Goal: Transaction & Acquisition: Purchase product/service

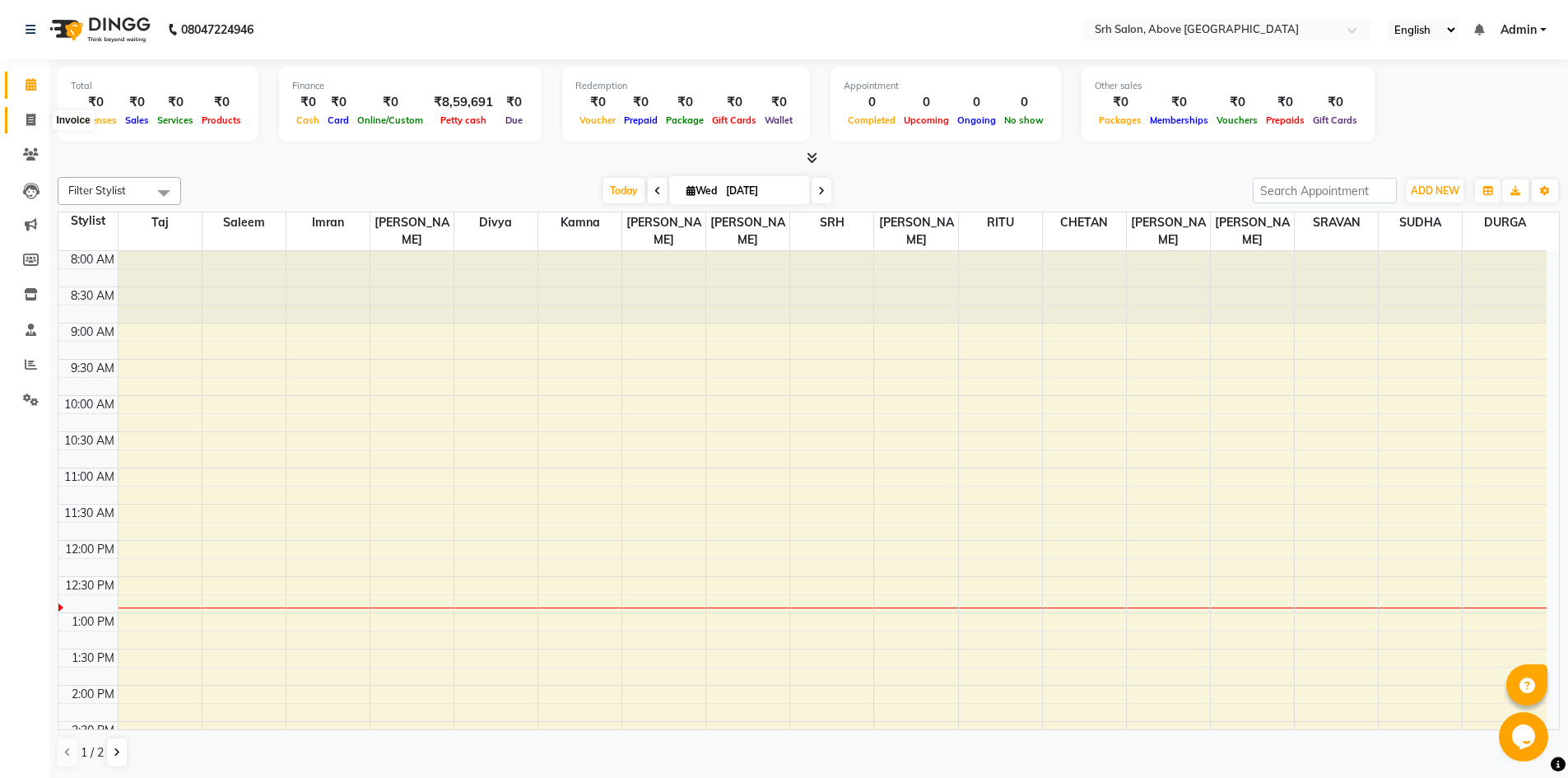
click at [26, 123] on icon at bounding box center [31, 120] width 9 height 12
select select "3702"
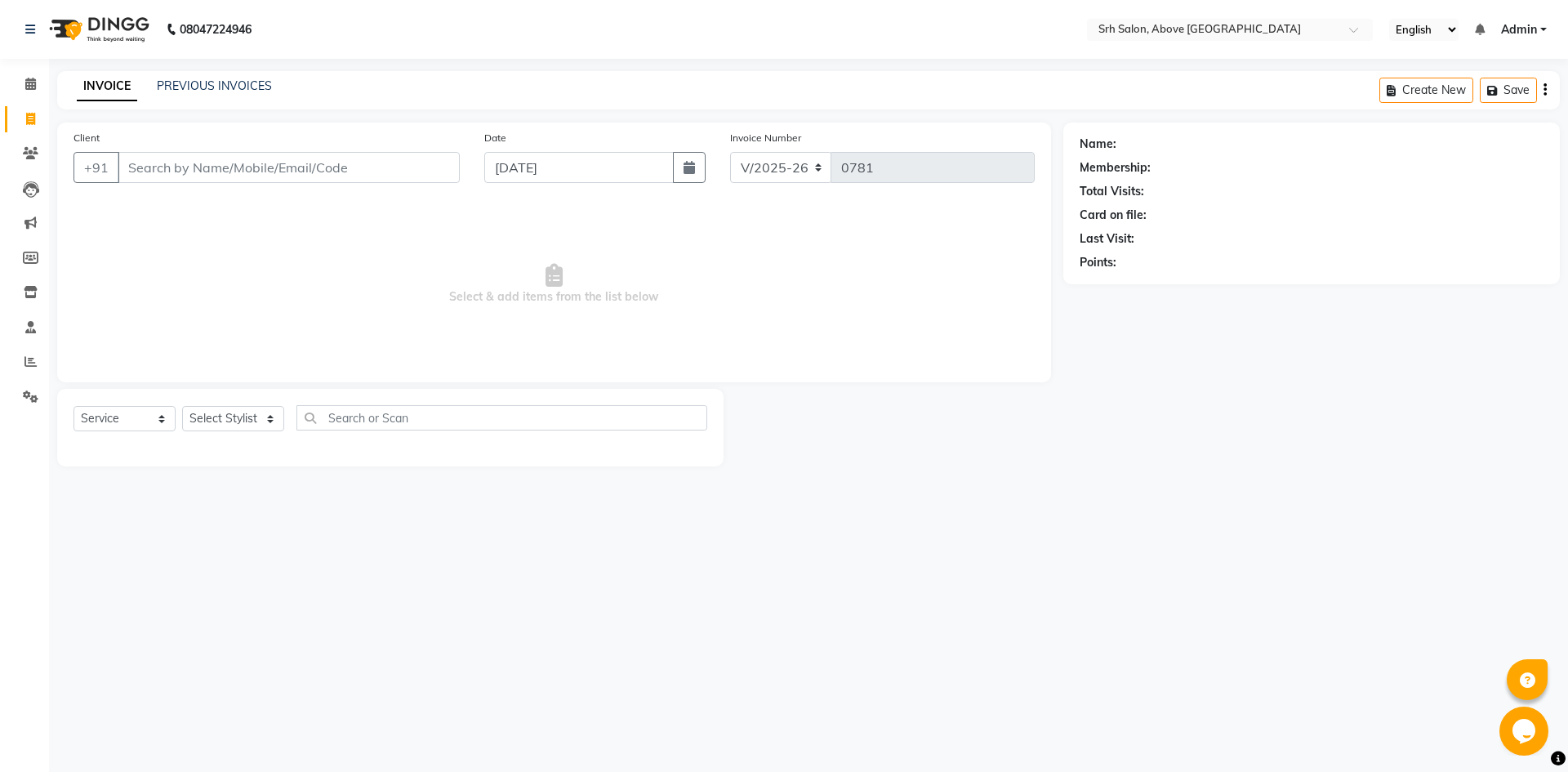
select select "membership"
click at [538, 504] on main "INVOICE PREVIOUS INVOICES Create New Save Client +91 Date [DATE] Invoice Number…" at bounding box center [808, 292] width 1519 height 443
click at [222, 163] on input "Client" at bounding box center [289, 168] width 343 height 31
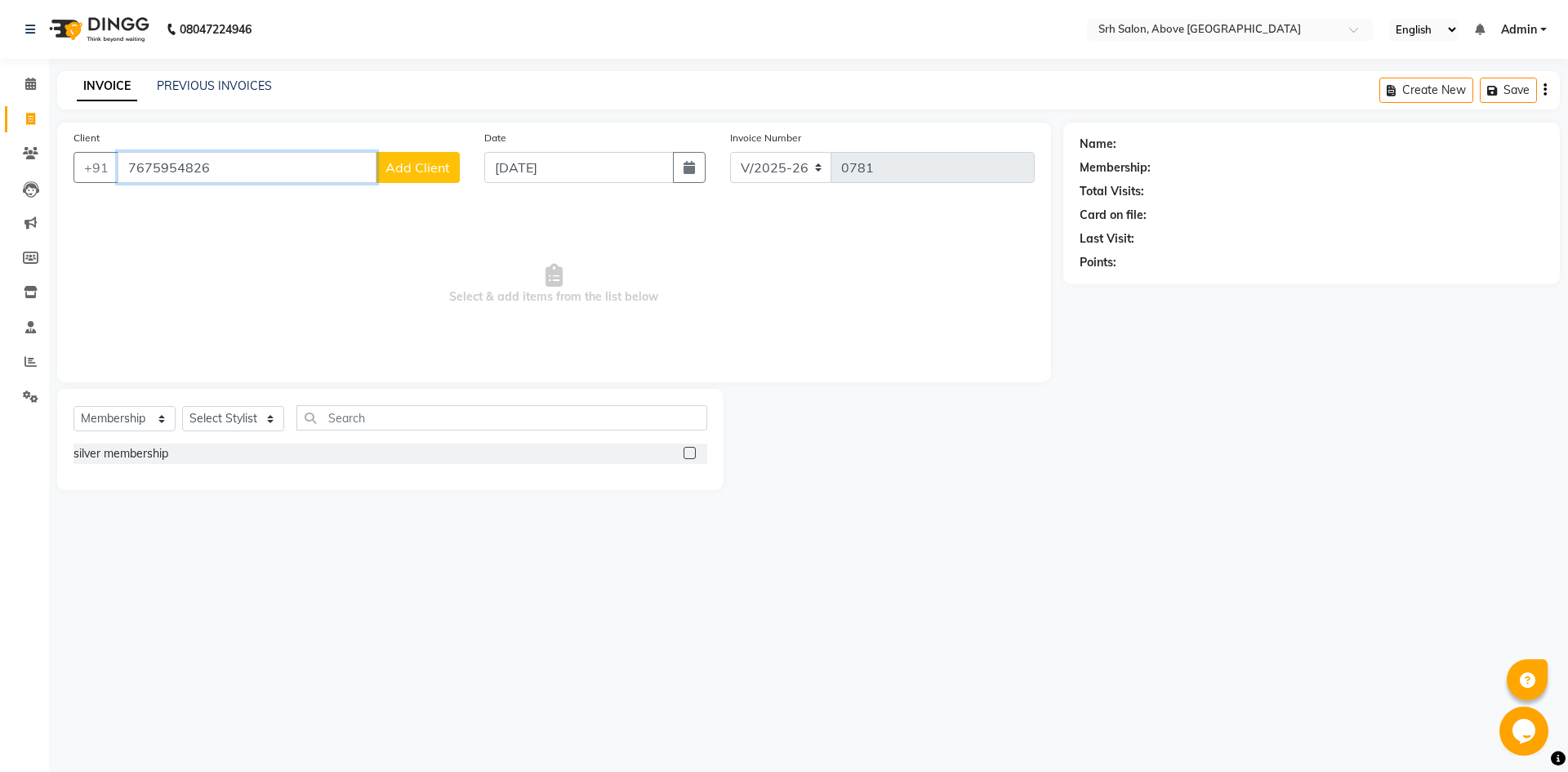
type input "7675954826"
click at [414, 159] on span "Add Client" at bounding box center [418, 167] width 65 height 17
select select "36"
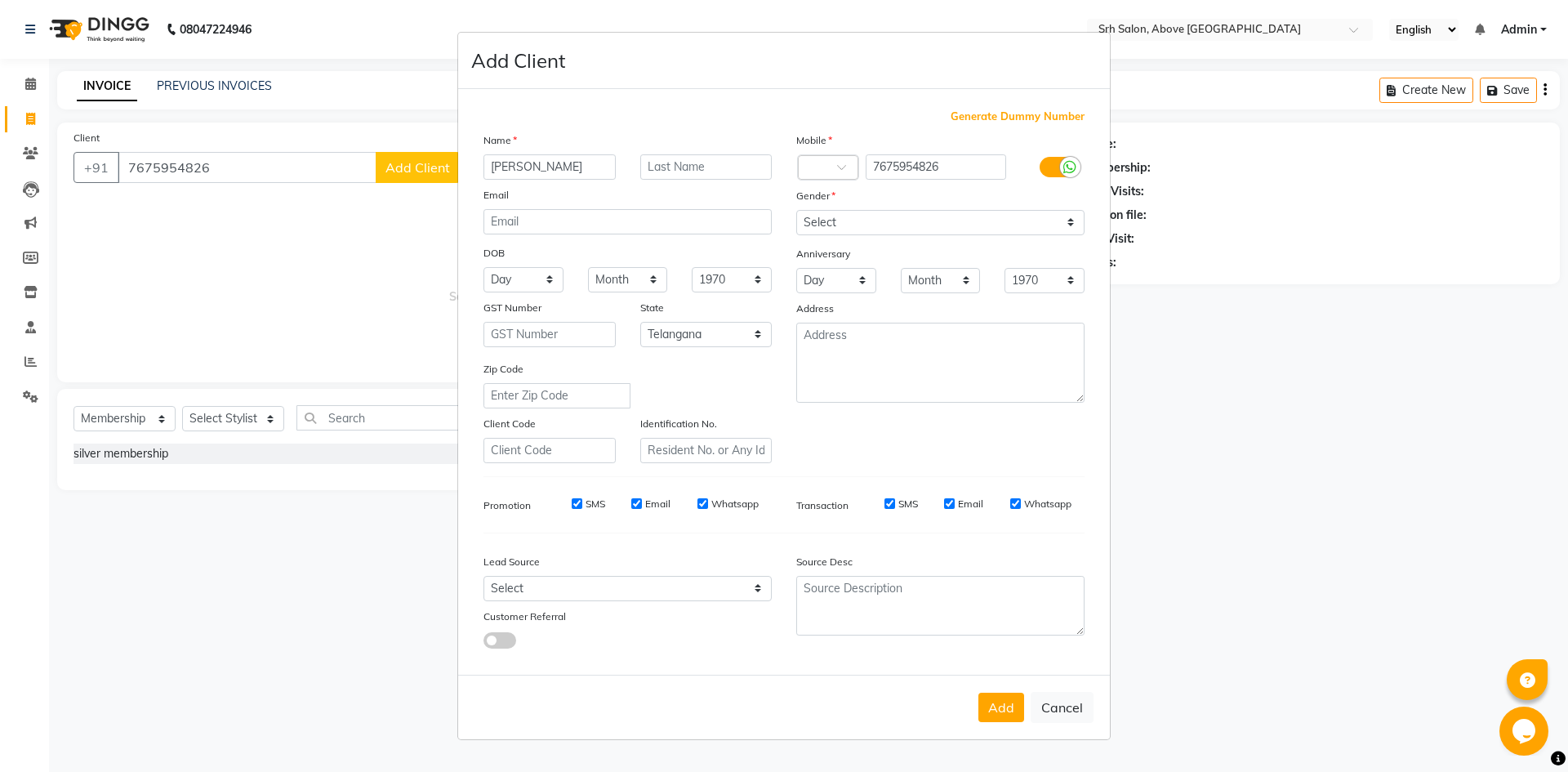
type input "[PERSON_NAME]"
click at [820, 223] on select "Select [DEMOGRAPHIC_DATA] [DEMOGRAPHIC_DATA] Other Prefer Not To Say" at bounding box center [940, 222] width 288 height 25
select select "[DEMOGRAPHIC_DATA]"
click at [796, 210] on select "Select [DEMOGRAPHIC_DATA] [DEMOGRAPHIC_DATA] Other Prefer Not To Say" at bounding box center [940, 222] width 288 height 25
click at [985, 705] on button "Add" at bounding box center [1002, 708] width 45 height 30
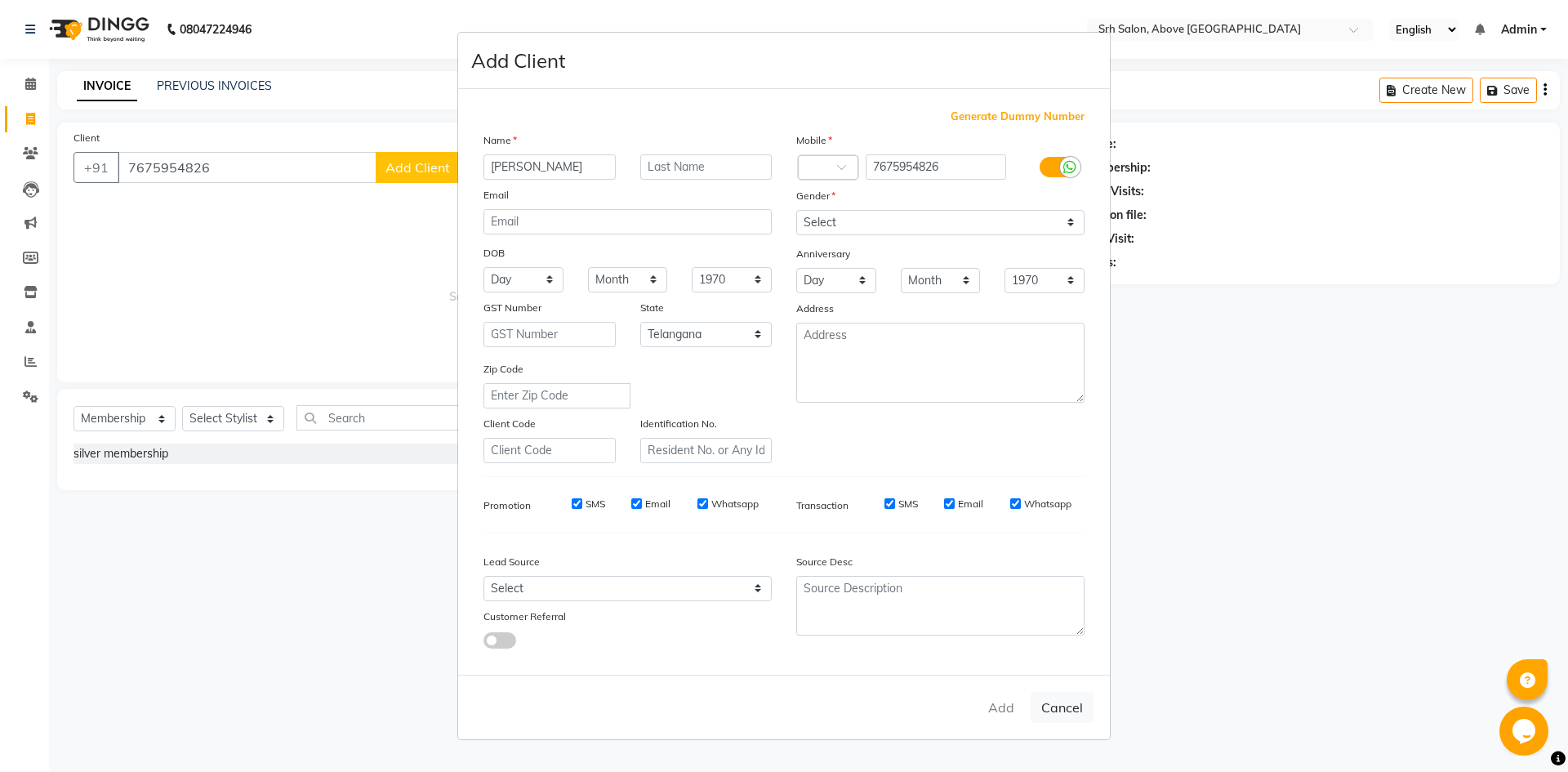
click at [114, 414] on ngb-modal-window "Add Client Generate Dummy Number Name [PERSON_NAME] Email DOB Day 01 02 03 04 0…" at bounding box center [784, 386] width 1568 height 772
click at [260, 181] on ngb-modal-window "Add Client Generate Dummy Number Name [PERSON_NAME] Email DOB Day 01 02 03 04 0…" at bounding box center [784, 386] width 1568 height 772
drag, startPoint x: 281, startPoint y: 259, endPoint x: 399, endPoint y: 235, distance: 120.4
click at [282, 258] on ngb-modal-window "Add Client Generate Dummy Number Name [PERSON_NAME] Email DOB Day 01 02 03 04 0…" at bounding box center [784, 386] width 1568 height 772
click at [1180, 296] on ngb-modal-window "Add Client Generate Dummy Number Name [PERSON_NAME] Email DOB Day 01 02 03 04 0…" at bounding box center [784, 386] width 1568 height 772
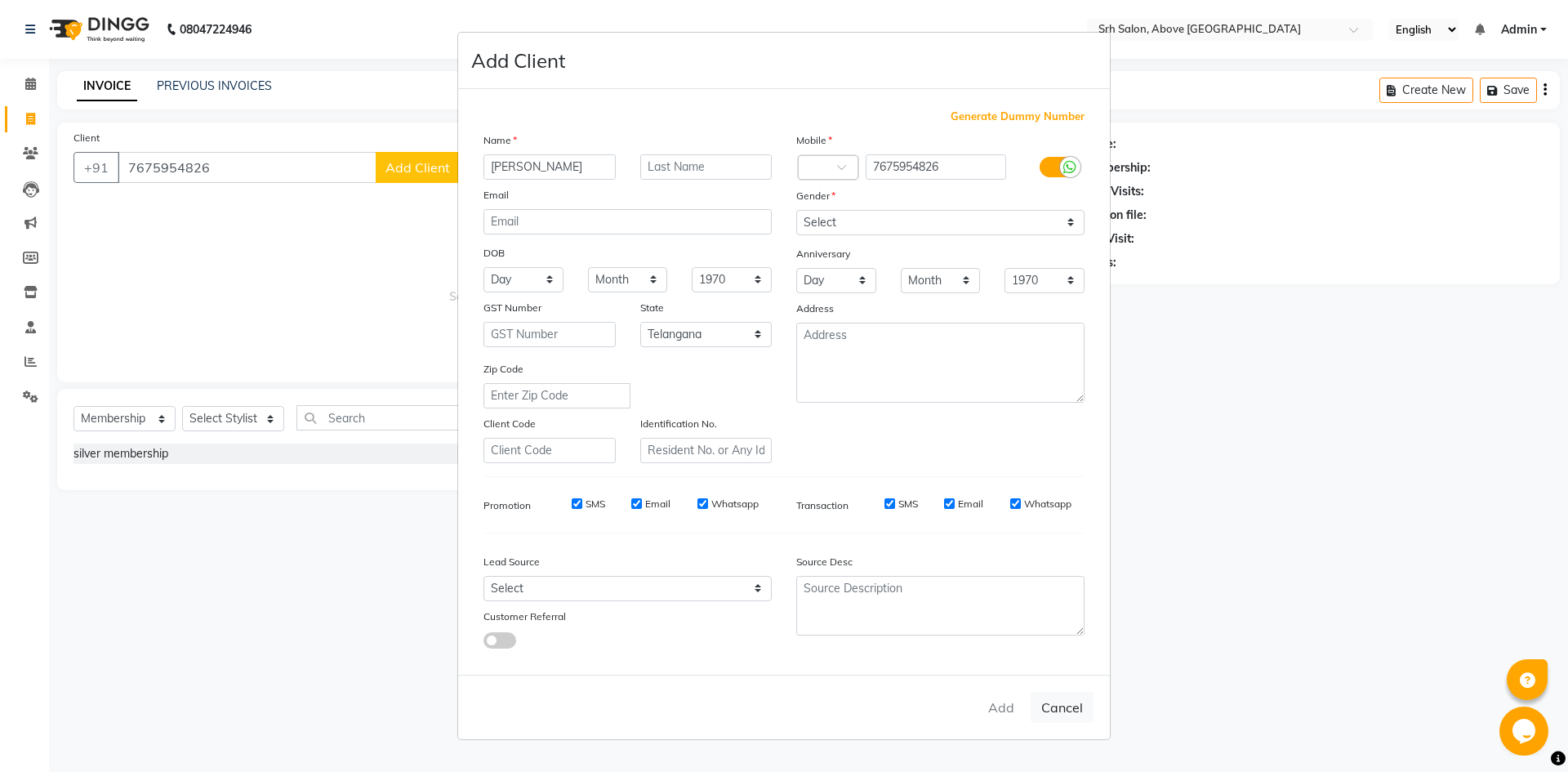
click at [1074, 124] on span "Generate Dummy Number" at bounding box center [1017, 116] width 134 height 17
type input "1149000000001"
checkbox input "false"
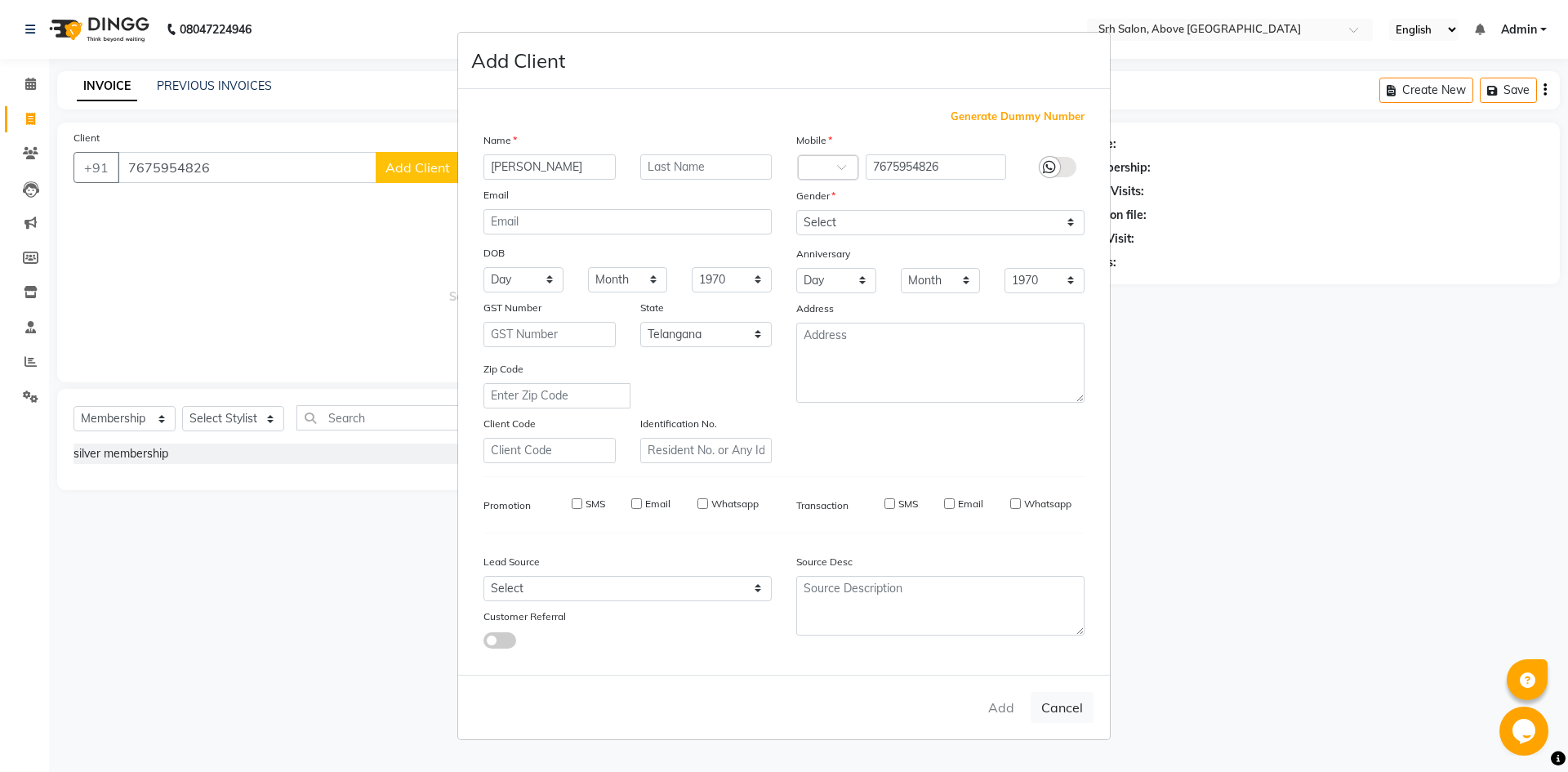
checkbox input "false"
click at [1060, 706] on button "Cancel" at bounding box center [1062, 708] width 63 height 31
select select
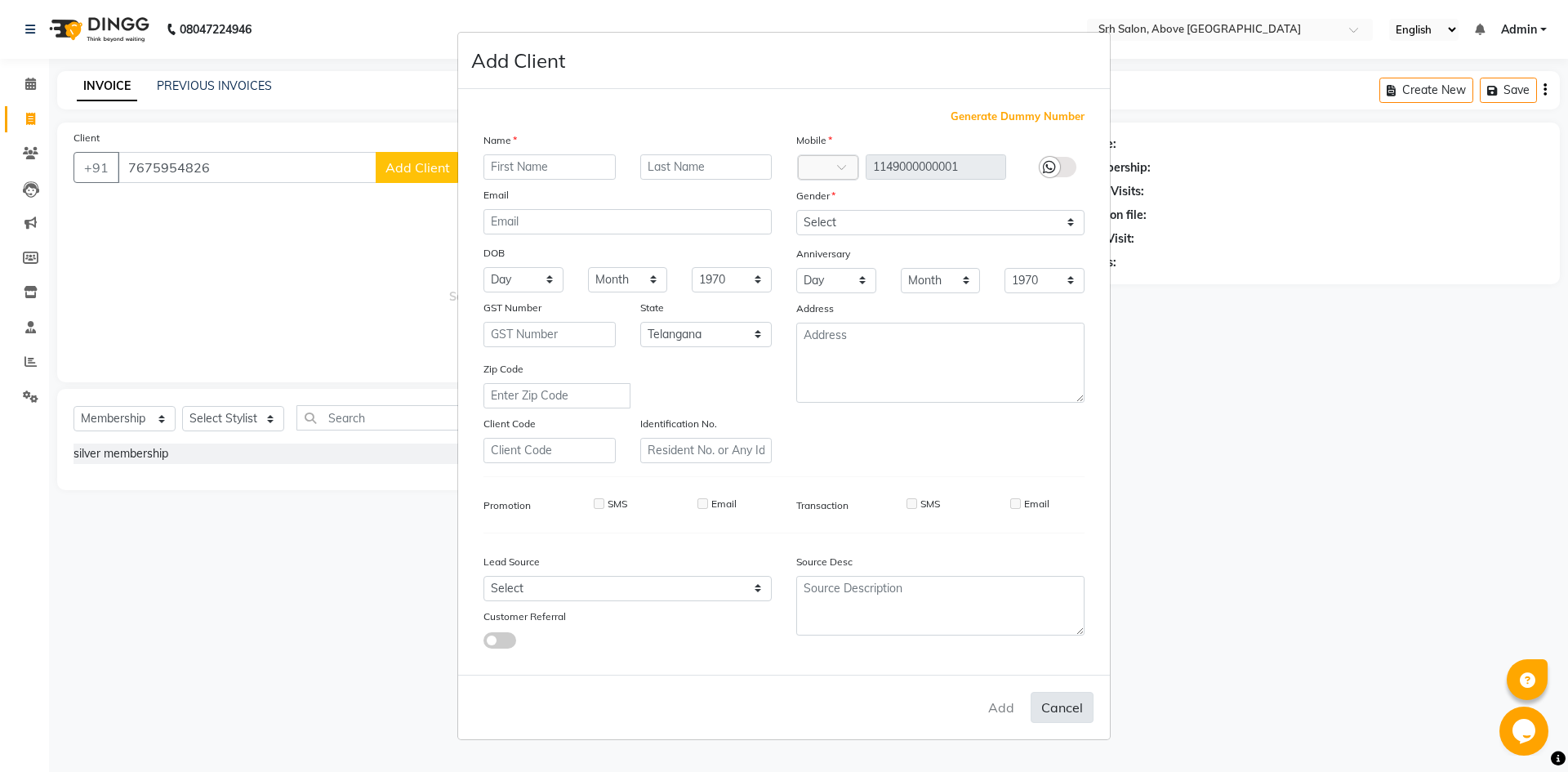
select select "null"
select select
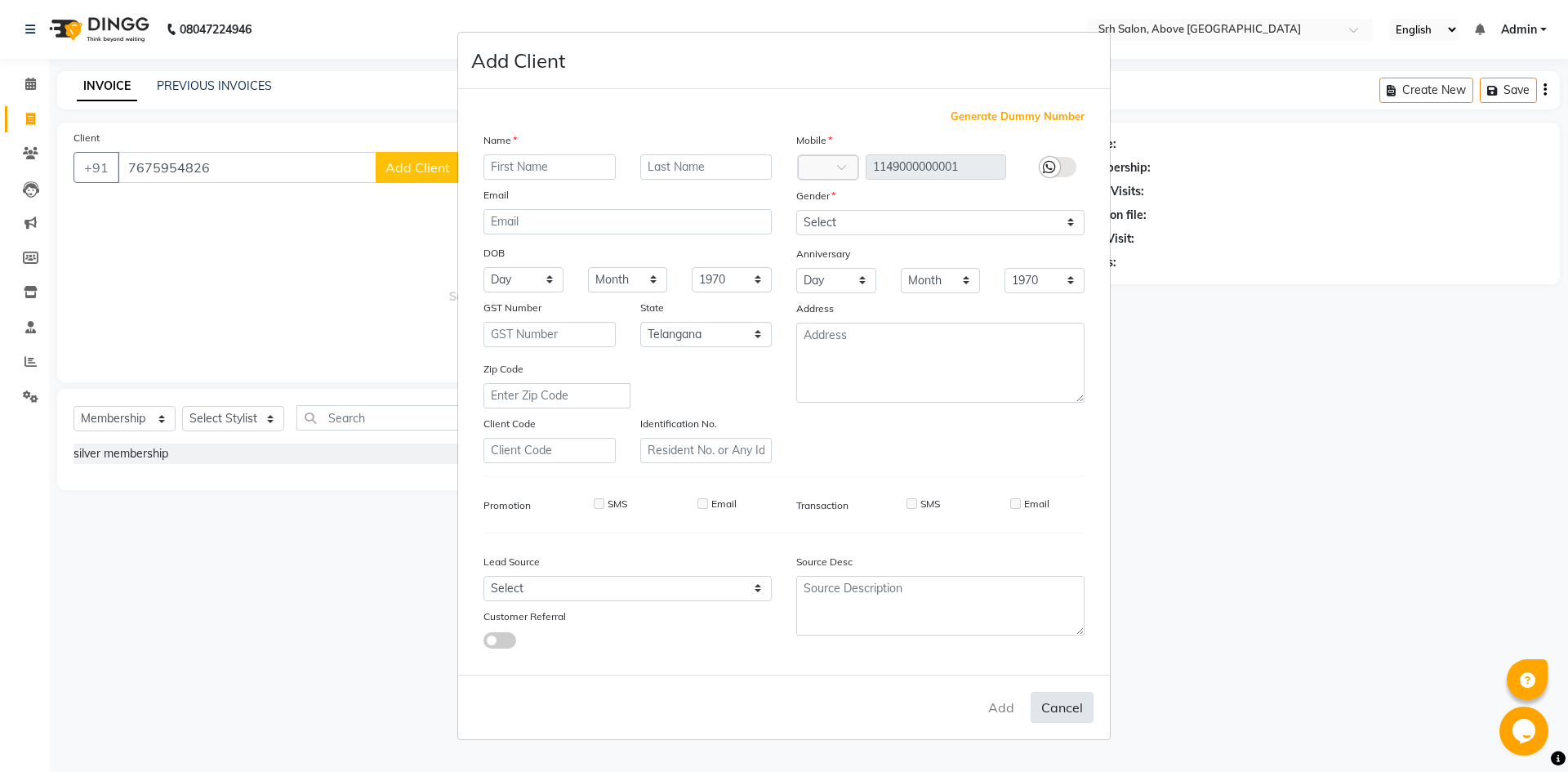
checkbox input "false"
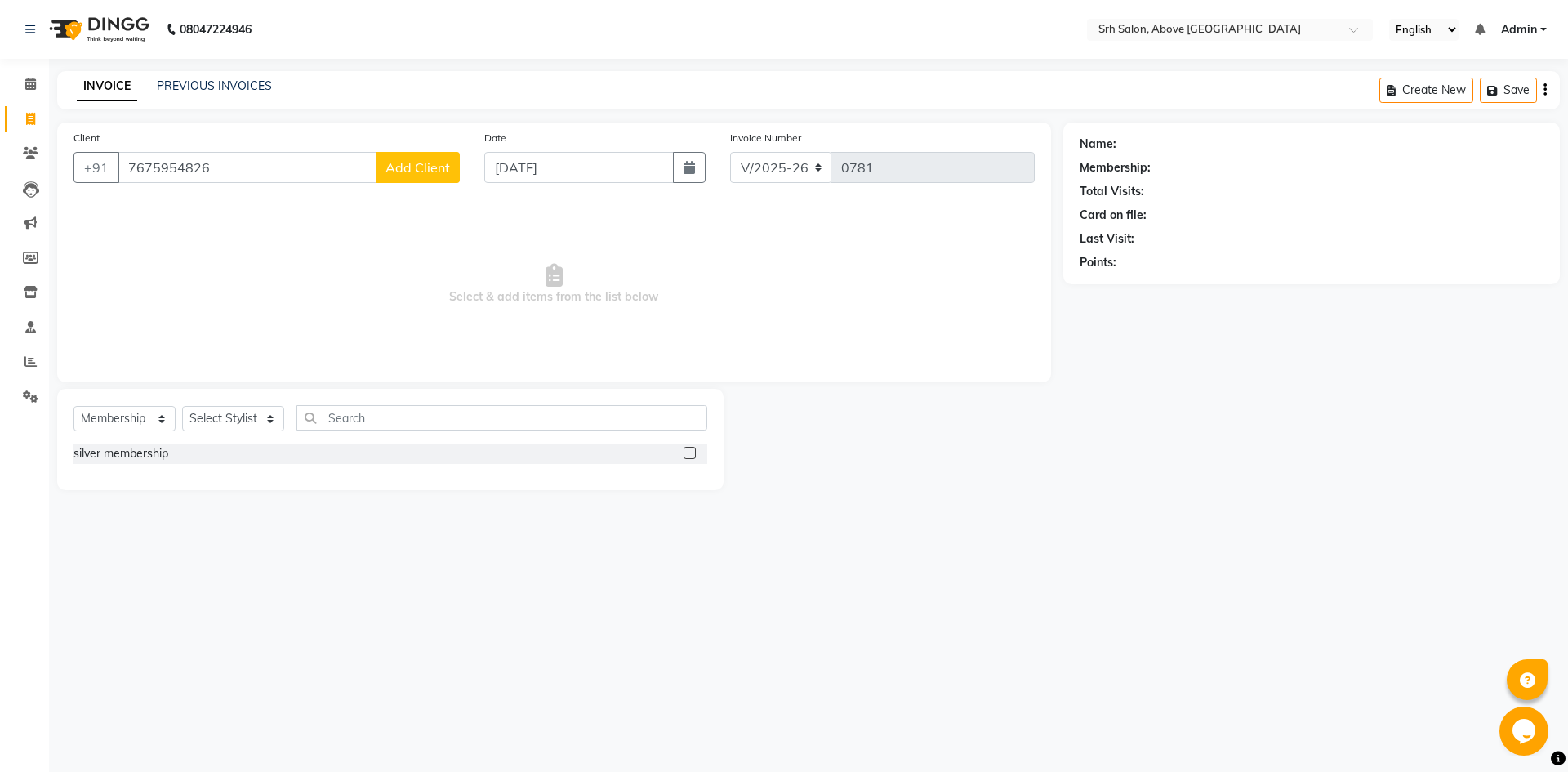
click at [725, 358] on span "Select & add items from the list below" at bounding box center [554, 284] width 961 height 163
click at [385, 159] on button "Add Client" at bounding box center [418, 168] width 84 height 31
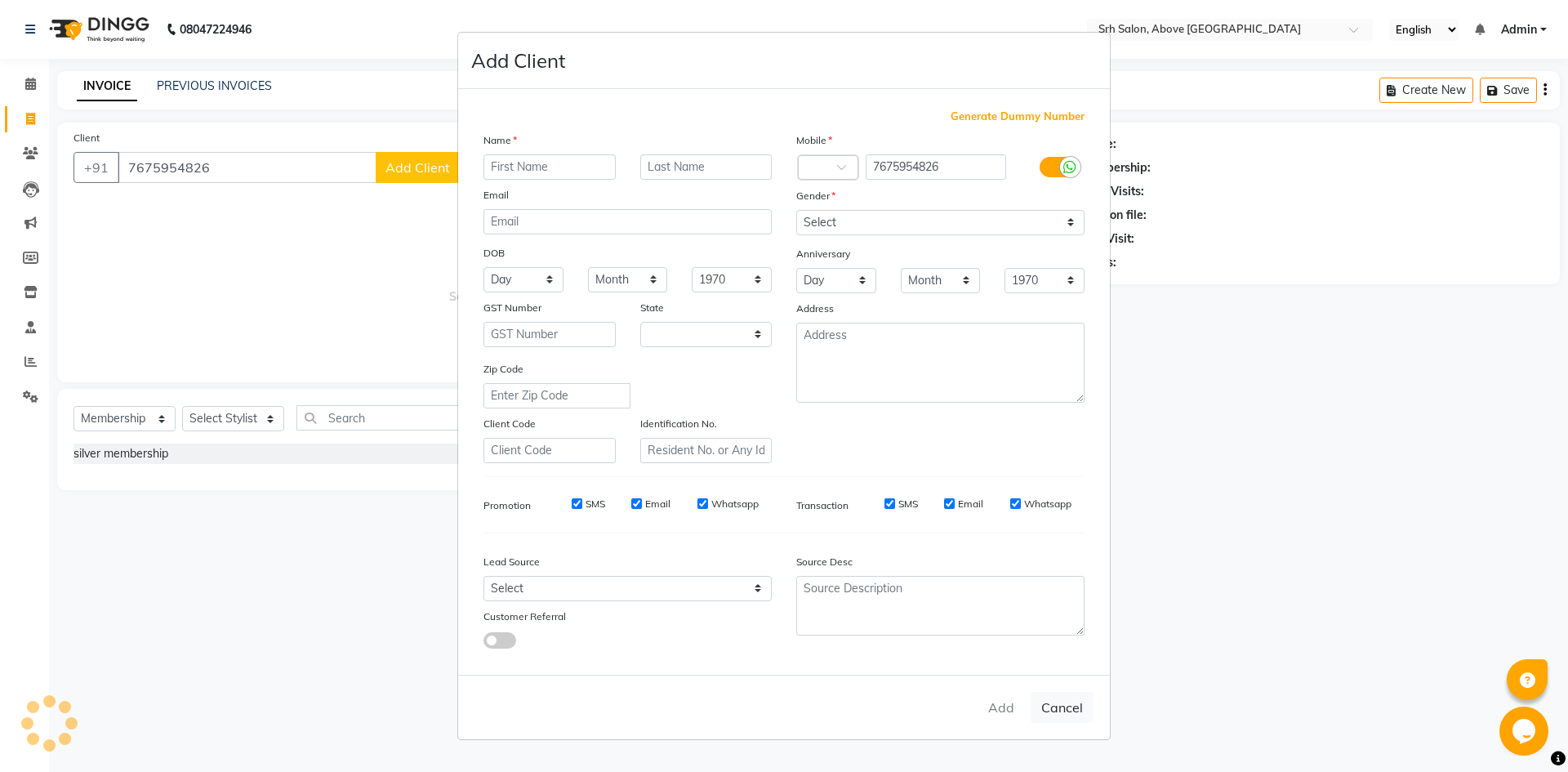
select select "36"
click at [526, 151] on div "Name" at bounding box center [628, 143] width 313 height 23
click at [531, 156] on input "text" at bounding box center [549, 167] width 132 height 25
click at [544, 166] on input "PRATHIKASHA" at bounding box center [549, 167] width 132 height 25
click at [582, 156] on input "[PERSON_NAME]" at bounding box center [549, 167] width 132 height 25
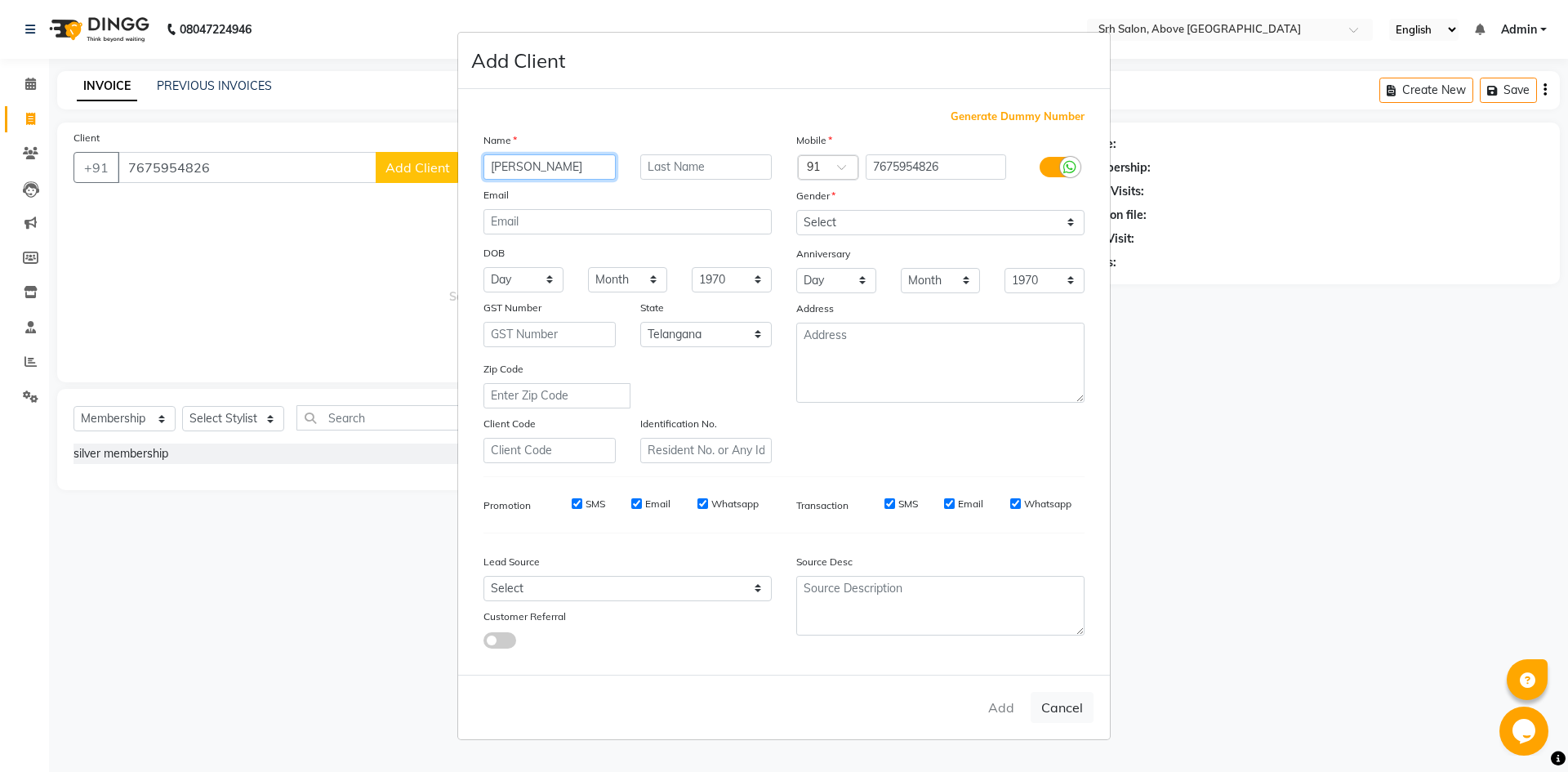
type input "[PERSON_NAME]"
click at [1109, 588] on div "Generate Dummy Number Name [PERSON_NAME] Email DOB Day 01 02 03 04 05 06 07 08 …" at bounding box center [784, 382] width 652 height 586
click at [1030, 718] on div "Add Cancel" at bounding box center [784, 707] width 652 height 65
click at [883, 203] on div "Gender" at bounding box center [940, 198] width 313 height 23
click at [886, 232] on select "Select [DEMOGRAPHIC_DATA] [DEMOGRAPHIC_DATA] Other Prefer Not To Say" at bounding box center [940, 222] width 288 height 25
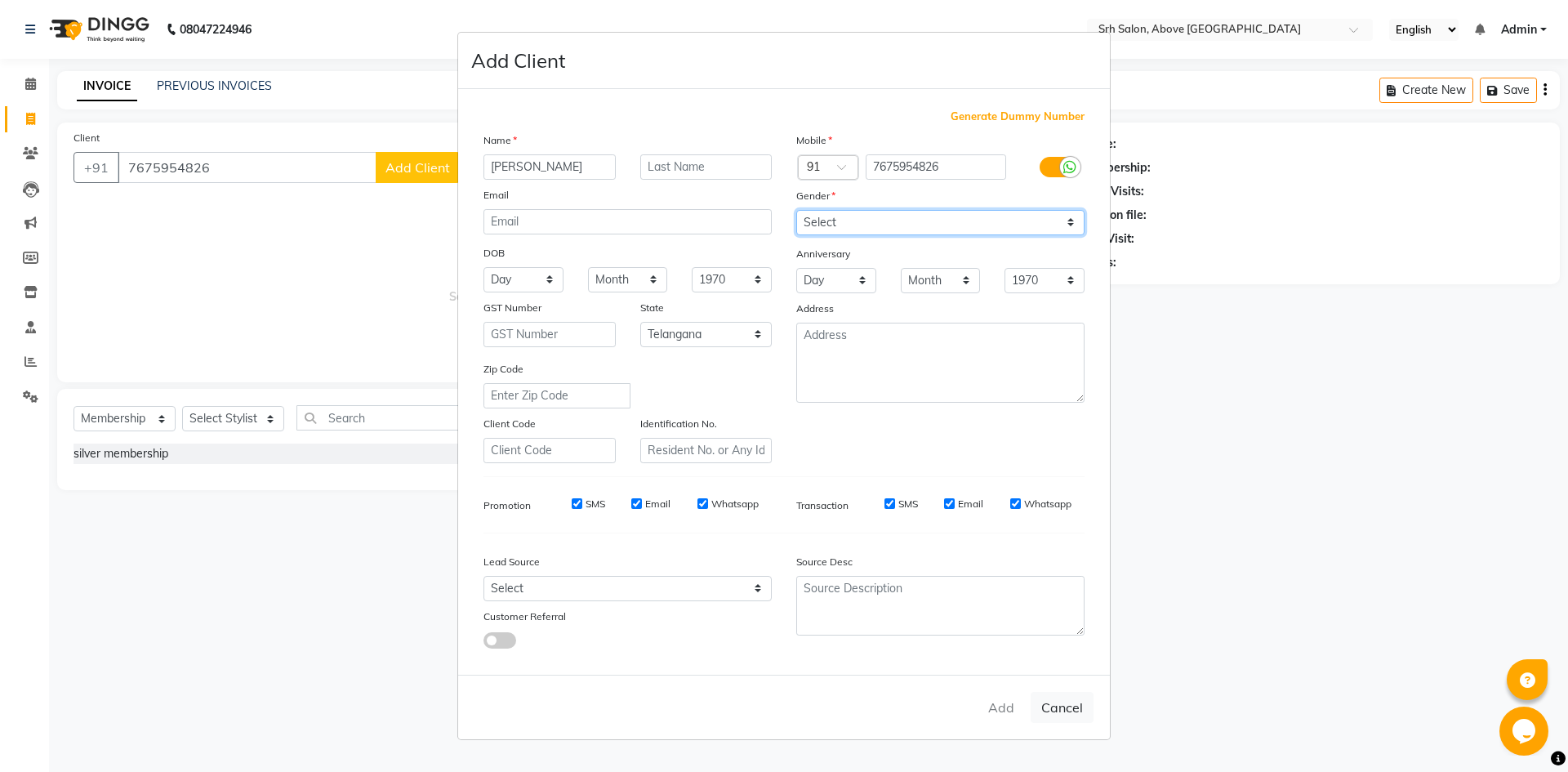
select select "[DEMOGRAPHIC_DATA]"
click at [796, 210] on select "Select [DEMOGRAPHIC_DATA] [DEMOGRAPHIC_DATA] Other Prefer Not To Say" at bounding box center [940, 222] width 288 height 25
click at [978, 677] on div "Add Cancel" at bounding box center [784, 707] width 652 height 65
click at [989, 706] on div "Add Cancel" at bounding box center [784, 707] width 652 height 65
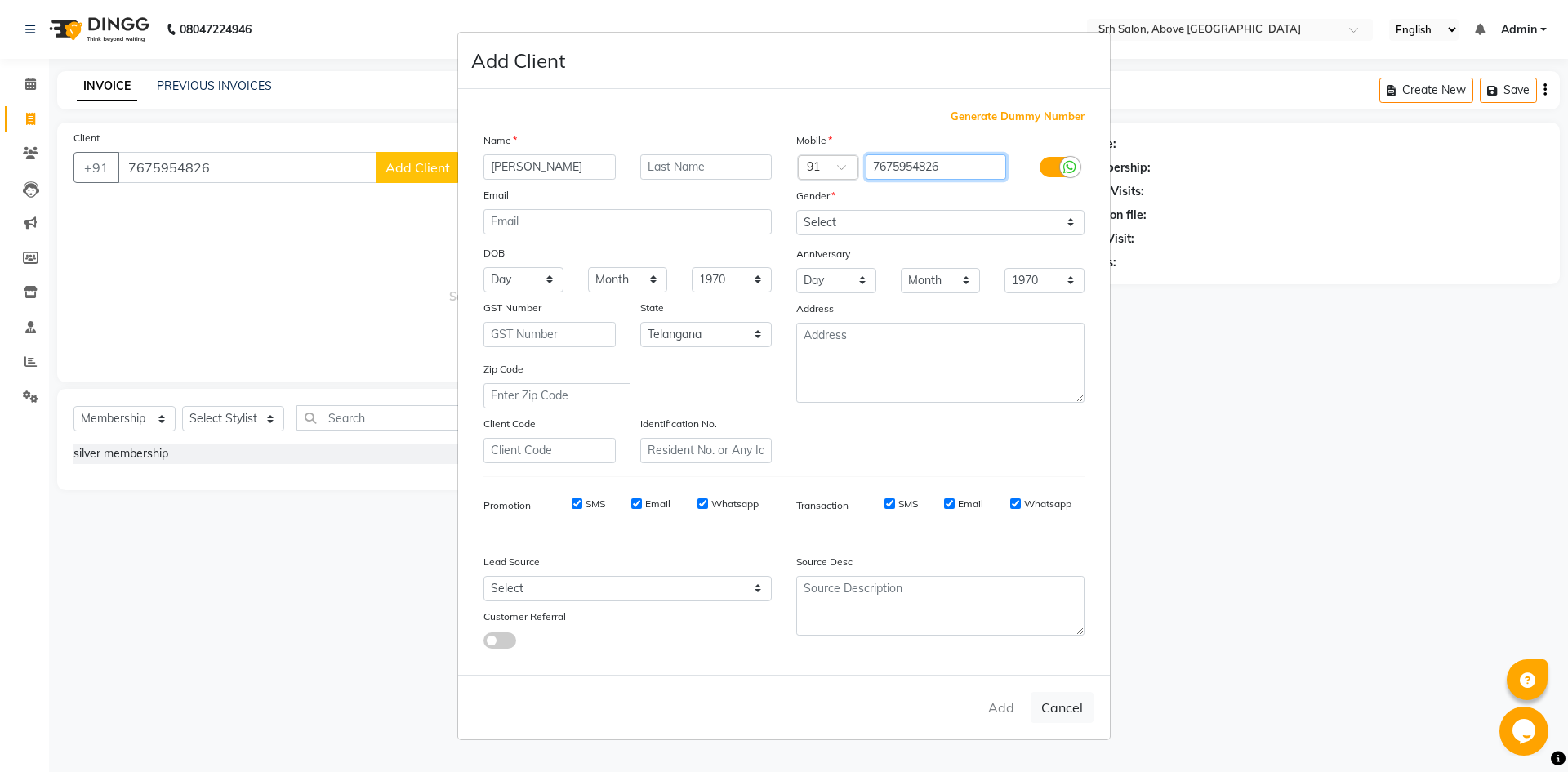
click at [966, 170] on input "7675954826" at bounding box center [937, 167] width 142 height 25
type input "7"
type input "7675954826"
click at [597, 159] on input "[PERSON_NAME]" at bounding box center [549, 167] width 132 height 25
click at [1060, 714] on button "Cancel" at bounding box center [1062, 708] width 63 height 31
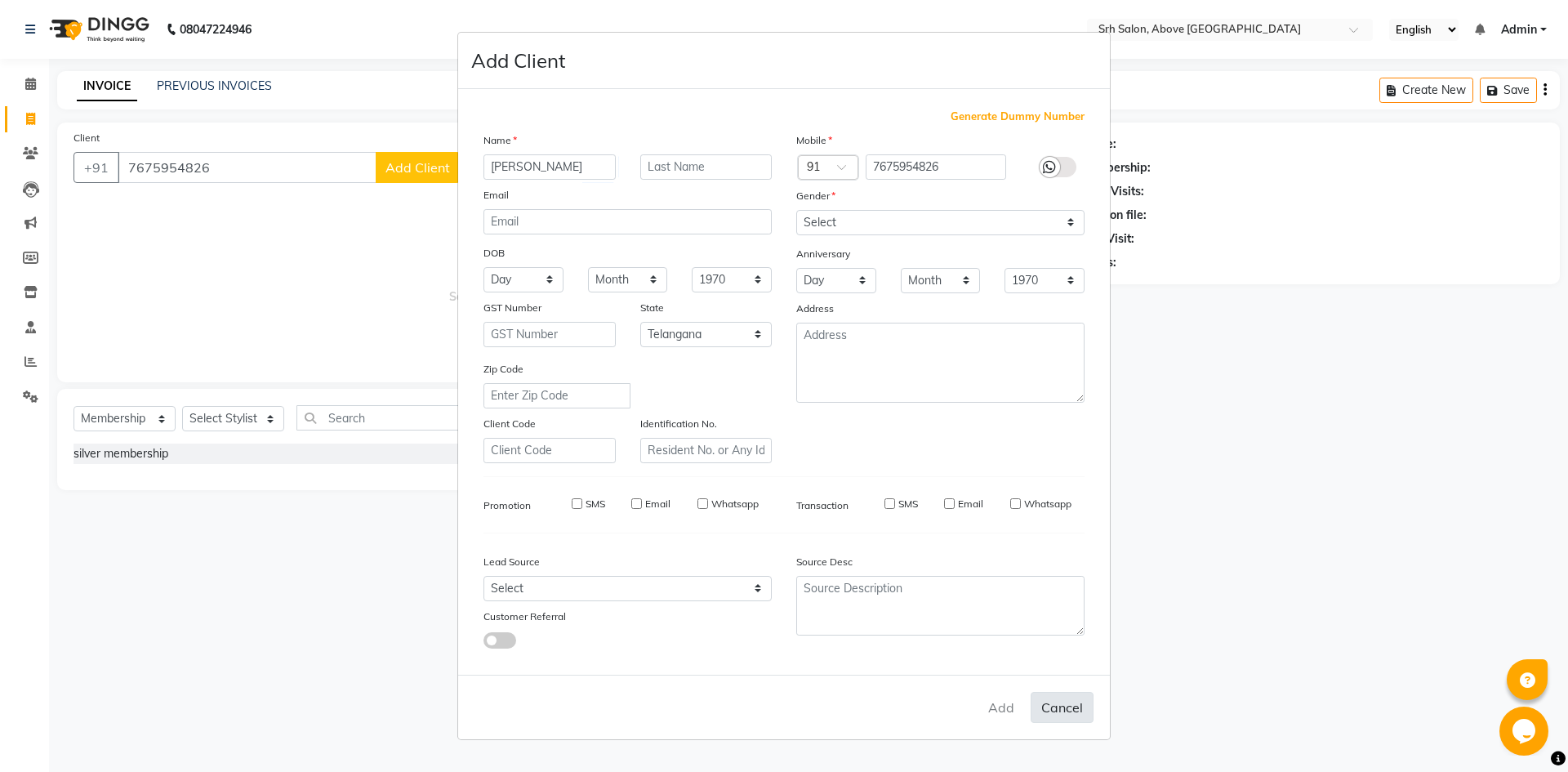
select select
select select "null"
select select
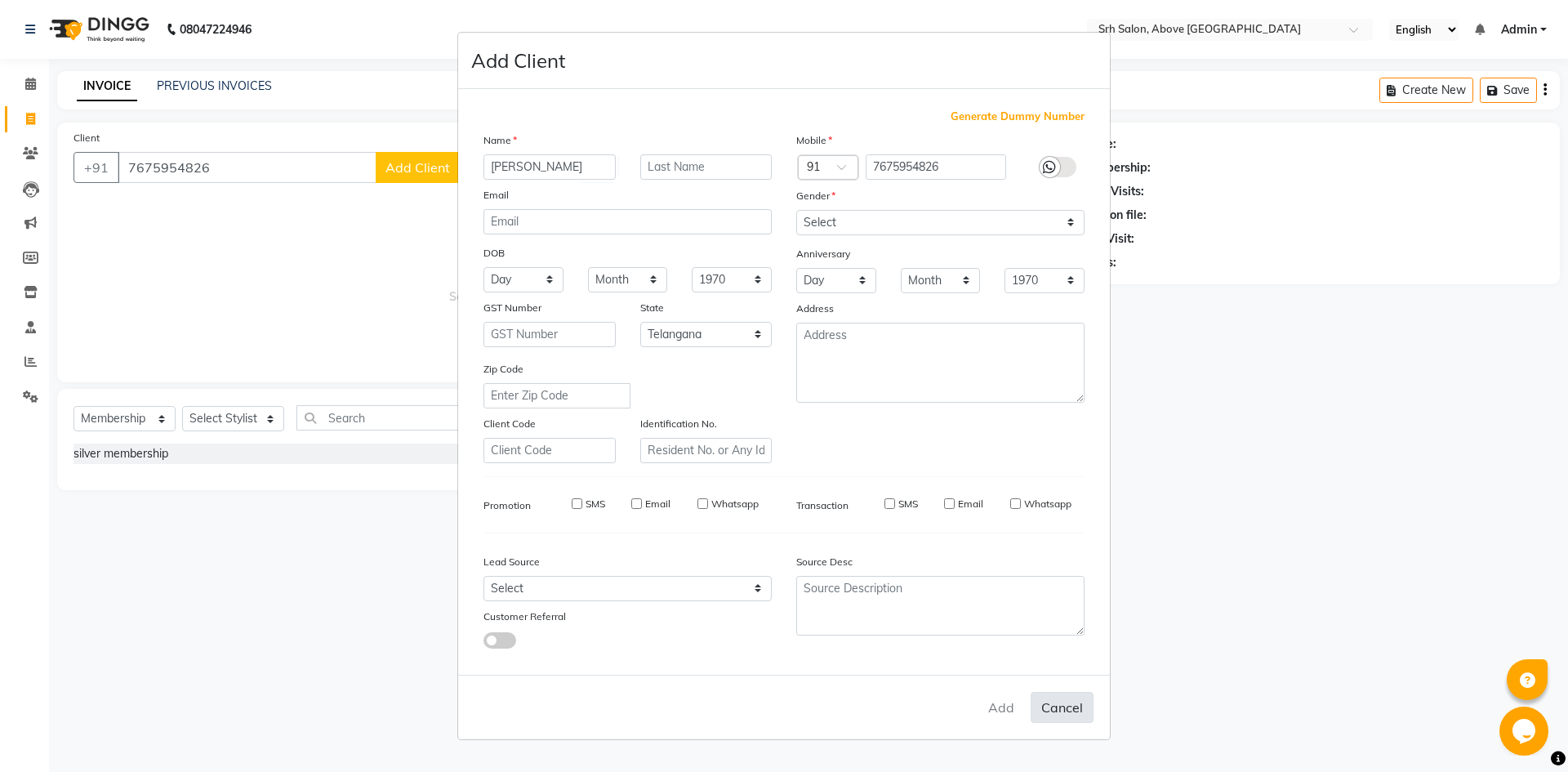
select select
checkbox input "false"
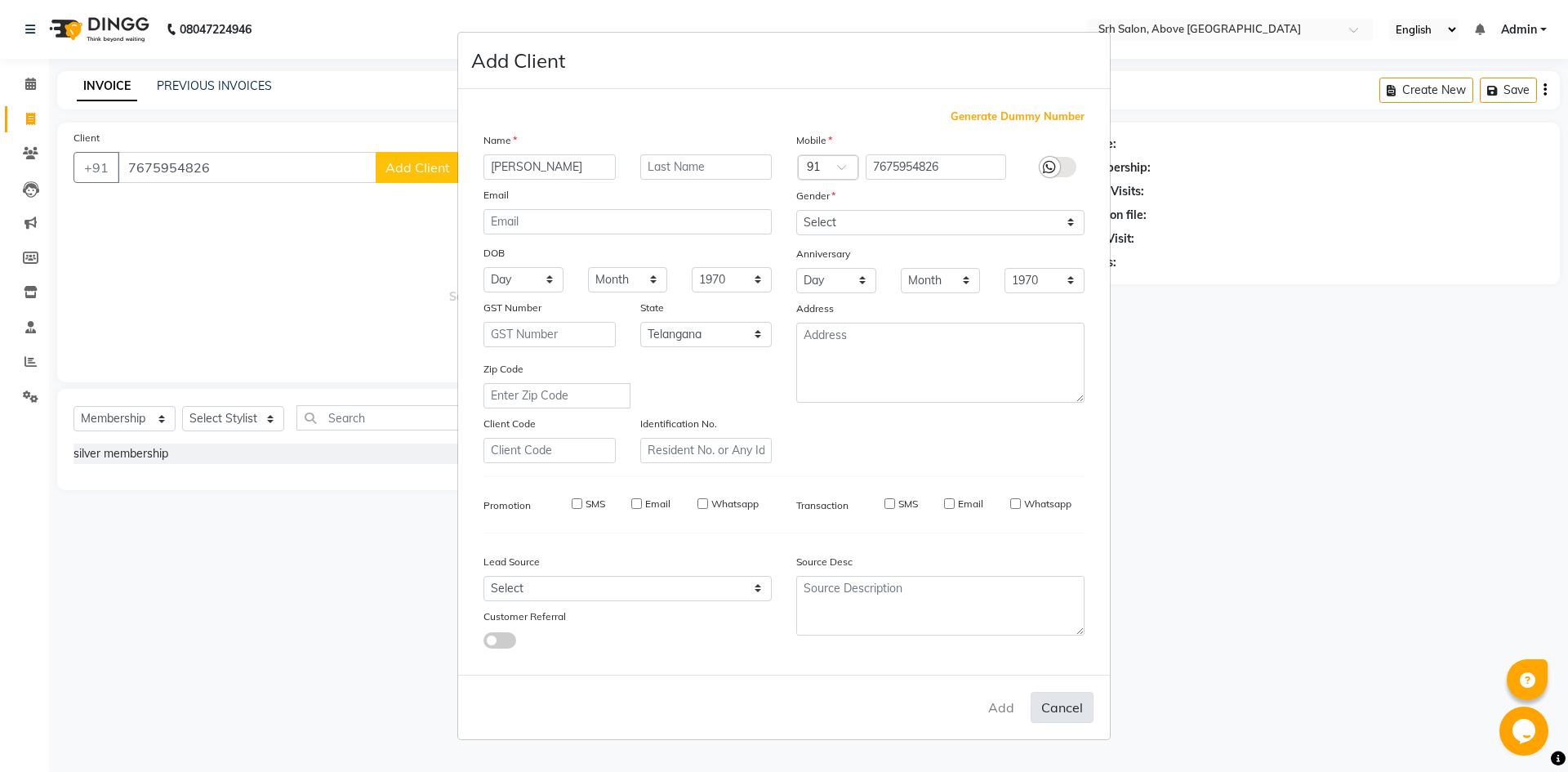
checkbox input "false"
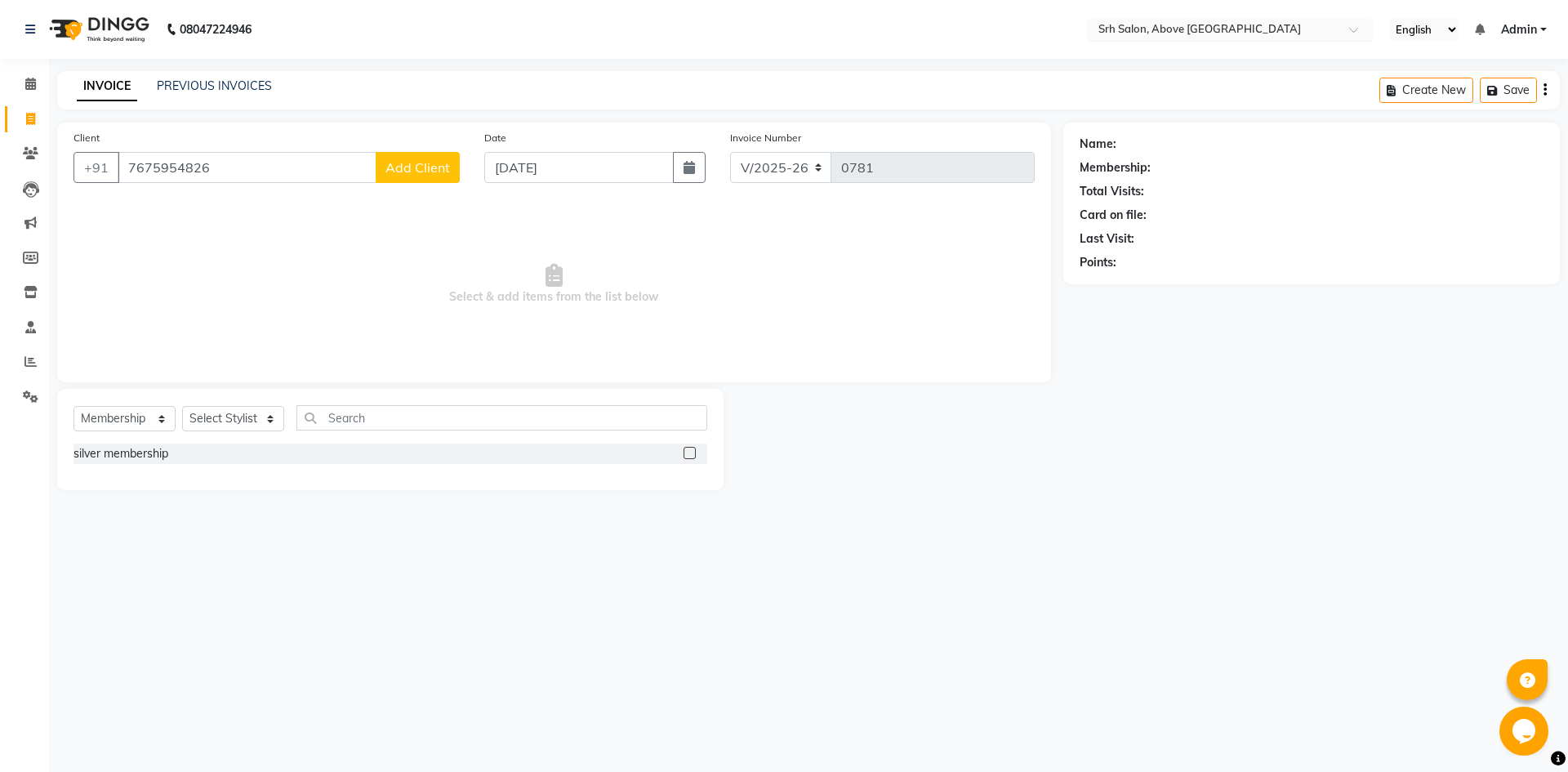
click at [1191, 33] on input "text" at bounding box center [1213, 31] width 237 height 17
click at [297, 167] on input "7675954826" at bounding box center [247, 168] width 259 height 31
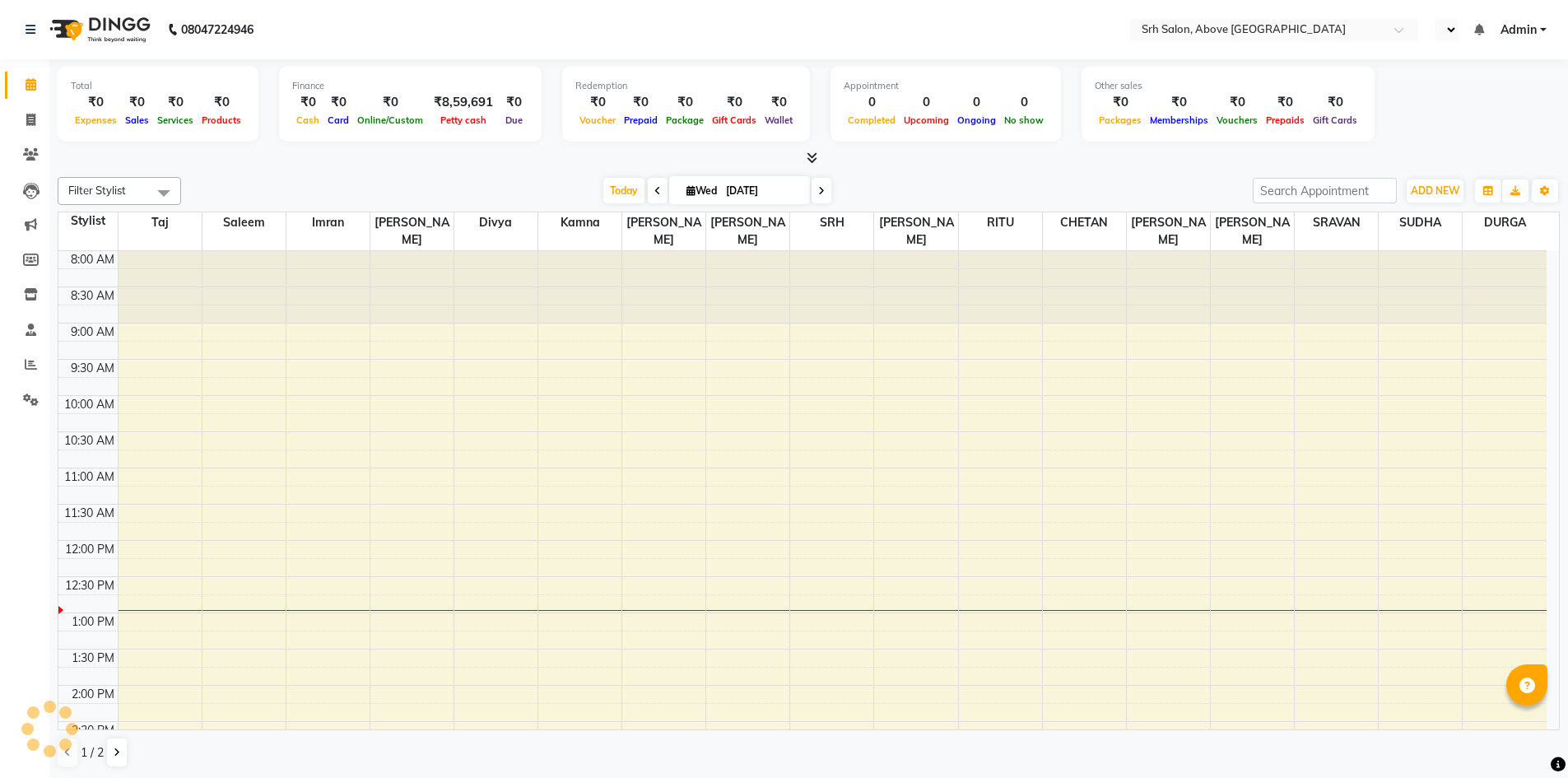
select select "en"
click at [22, 128] on span at bounding box center [31, 120] width 29 height 19
select select "service"
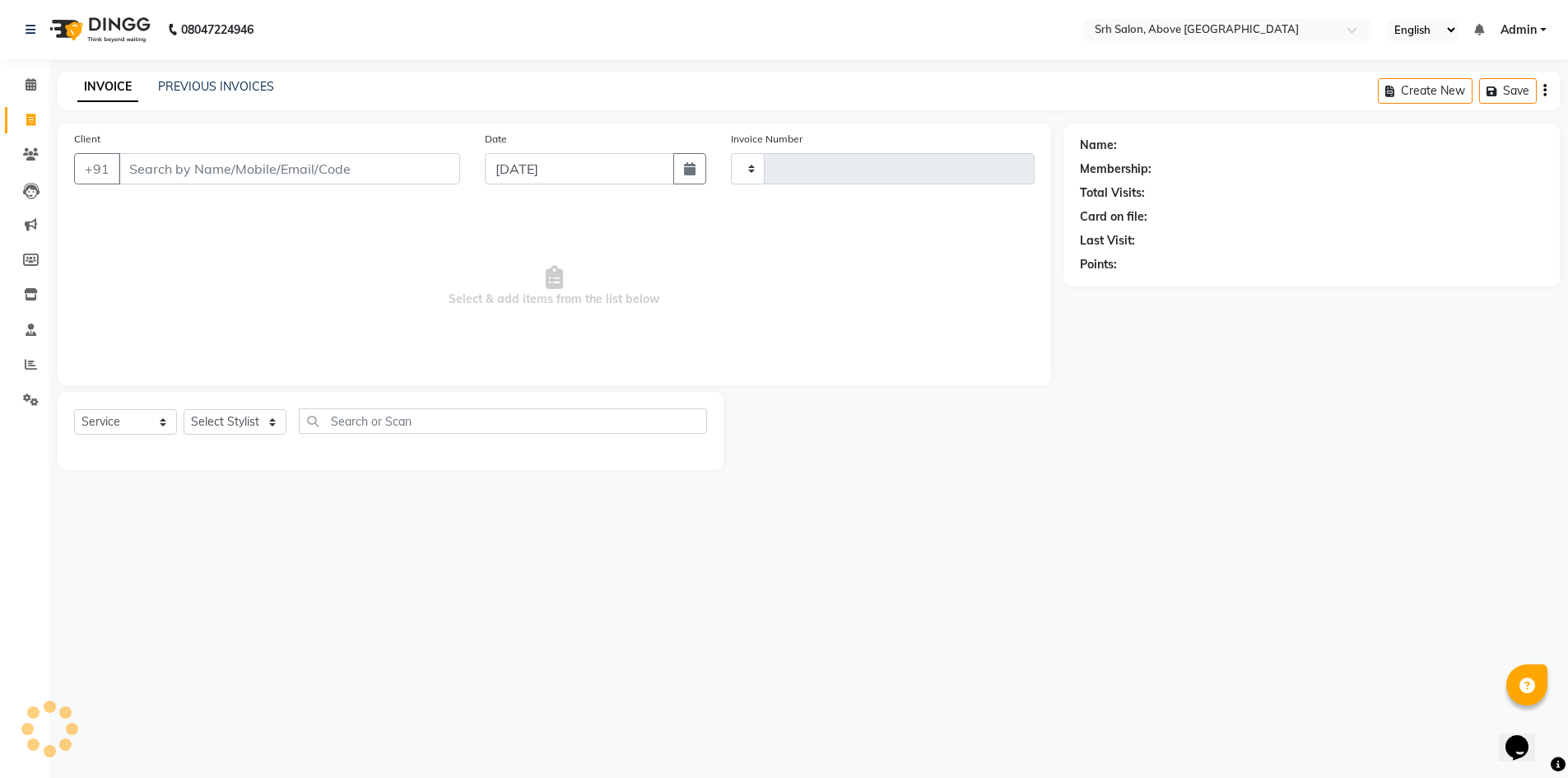
type input "0781"
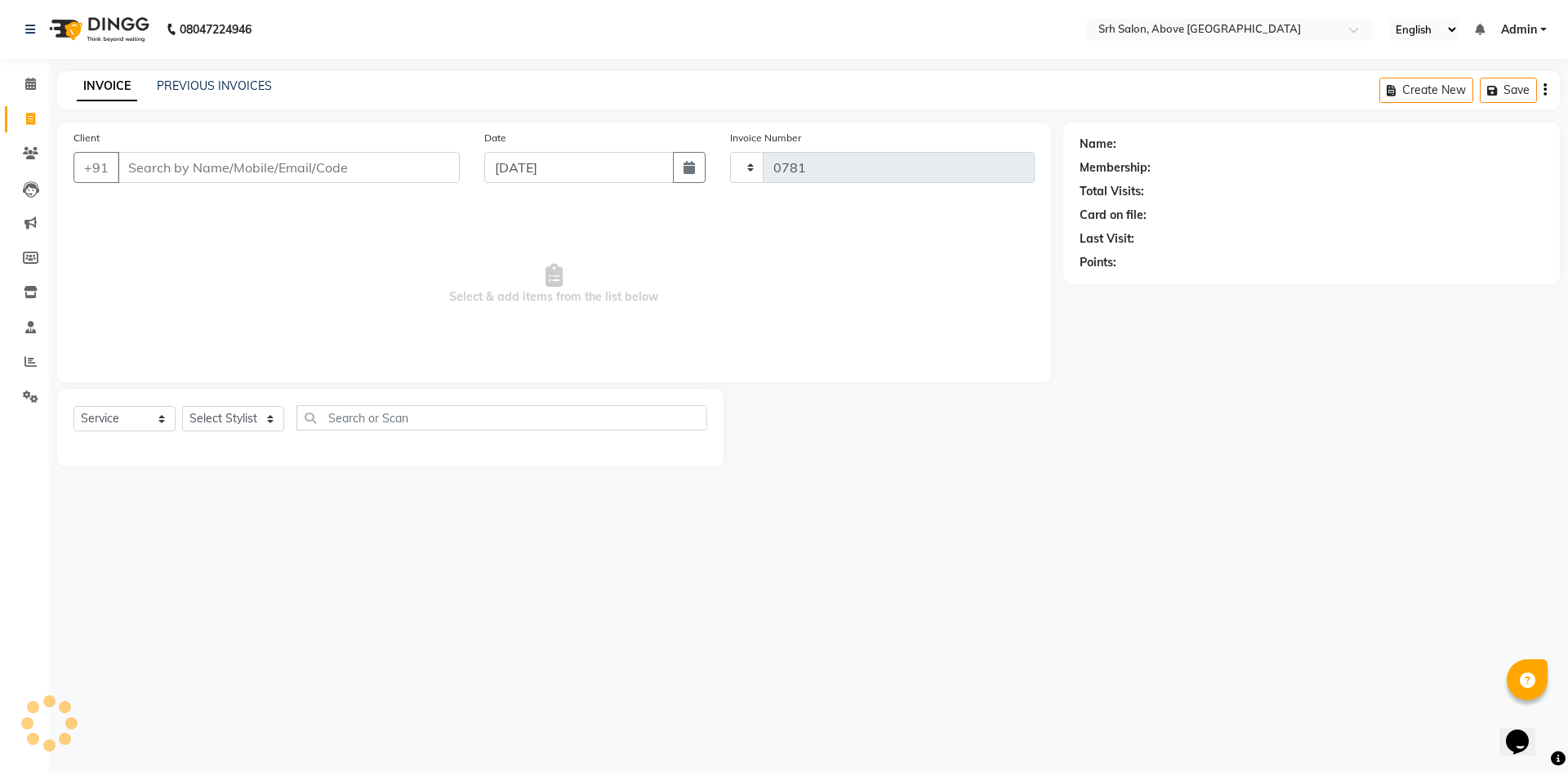
select select "3702"
click at [232, 164] on input "Client" at bounding box center [289, 168] width 343 height 31
select select "membership"
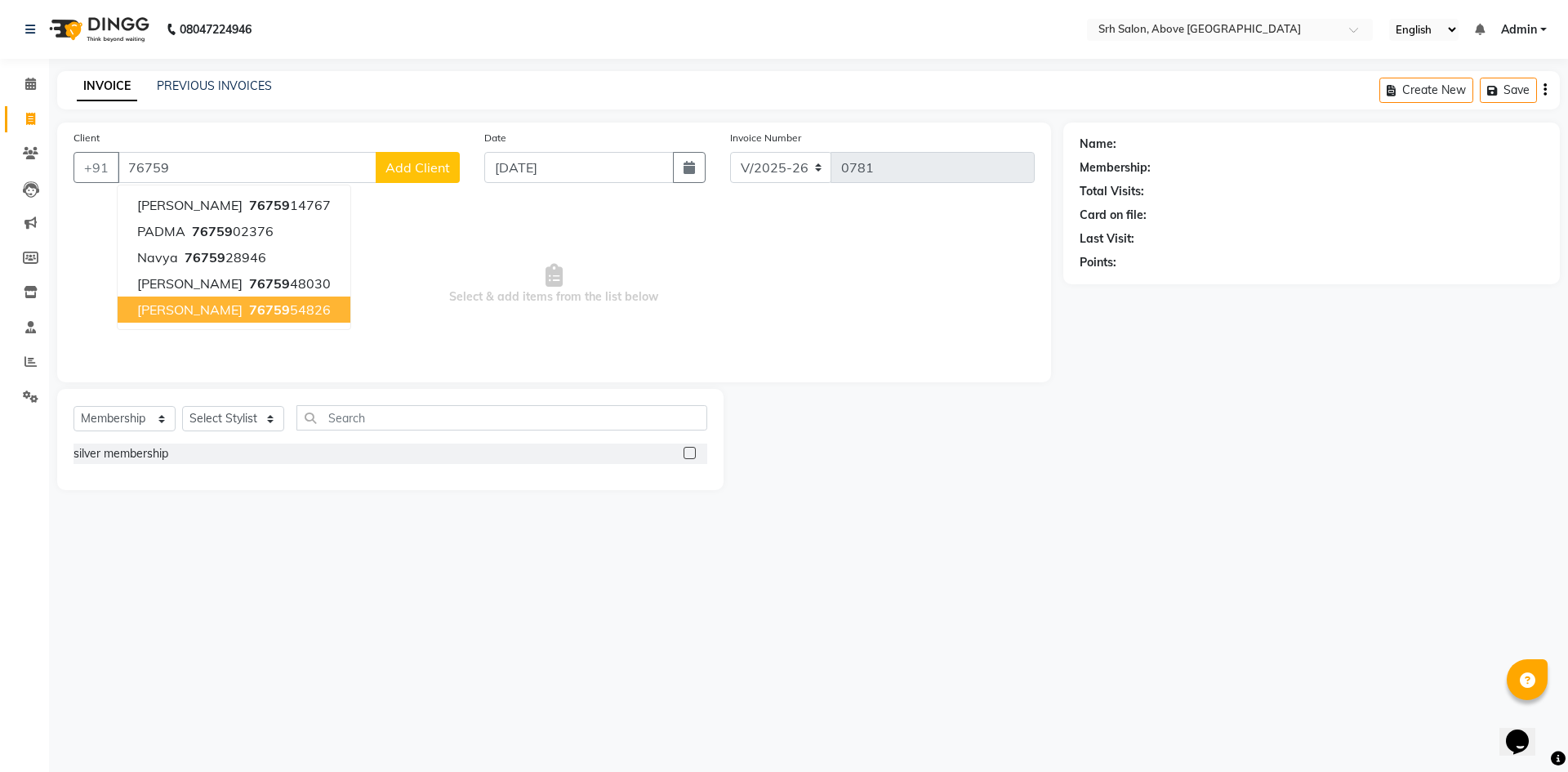
click at [233, 323] on ngb-typeahead-window "Kamalika Chanda 76759 14767 PADMA 76759 02376 Navya 76759 28946 NIKITHA 76759 4…" at bounding box center [234, 257] width 234 height 145
click at [210, 307] on span "[PERSON_NAME]" at bounding box center [190, 309] width 106 height 17
type input "7675954826"
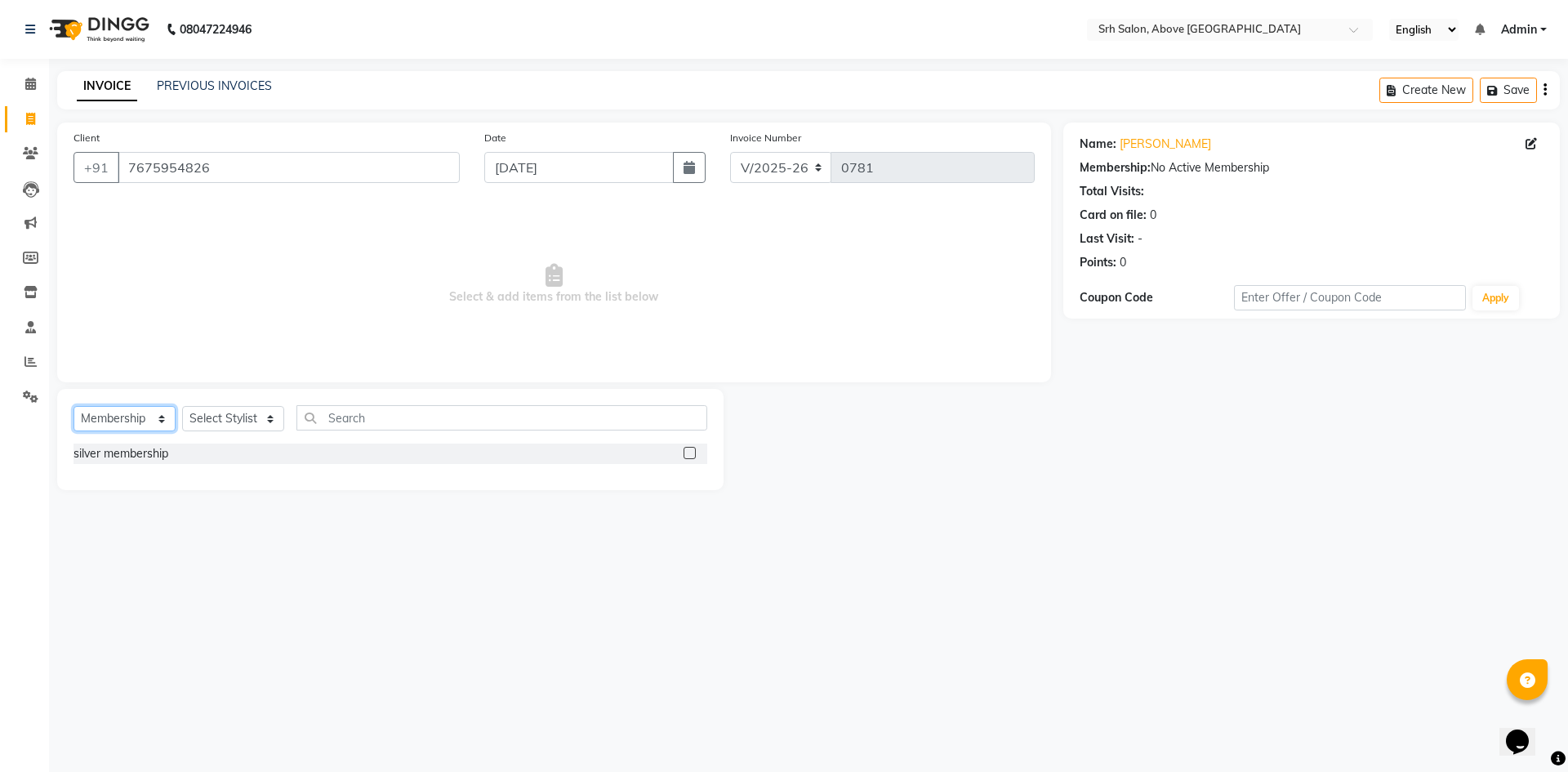
click at [121, 415] on select "Select Service Product Membership Package Voucher Prepaid Gift Card" at bounding box center [124, 418] width 102 height 25
select select "service"
click at [73, 406] on select "Select Service Product Membership Package Voucher Prepaid Gift Card" at bounding box center [124, 418] width 102 height 25
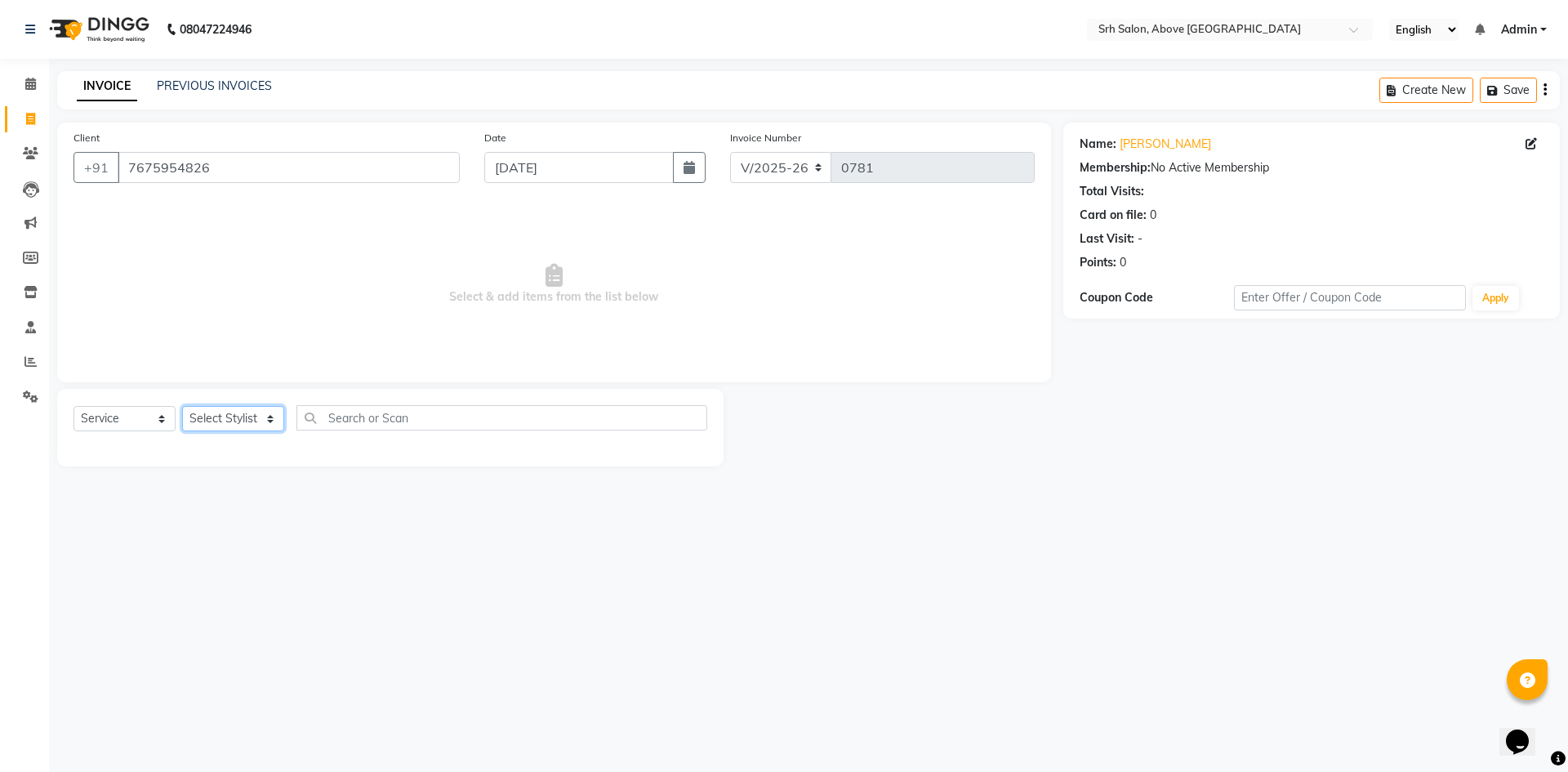
click at [226, 420] on select "Select Stylist CHETAN Divya DURGA Faeem Imran Kamna KAVYA NAYEEM RITU Saleem SH…" at bounding box center [232, 418] width 102 height 25
select select "17483"
click at [182, 406] on select "Select Stylist CHETAN Divya DURGA Faeem Imran Kamna KAVYA NAYEEM RITU Saleem SH…" at bounding box center [232, 418] width 102 height 25
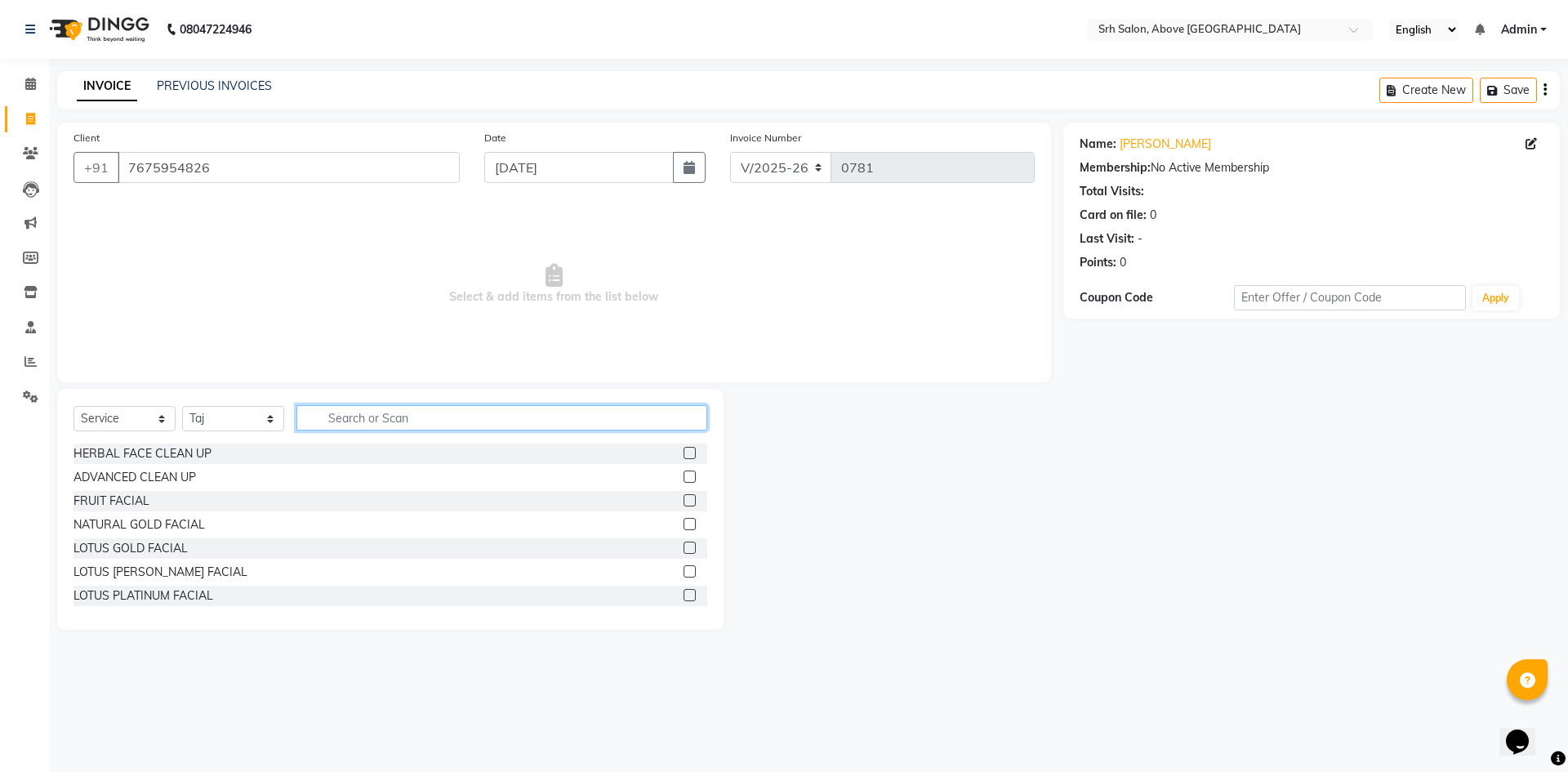
click at [376, 421] on input "text" at bounding box center [502, 418] width 411 height 25
type input "BOT"
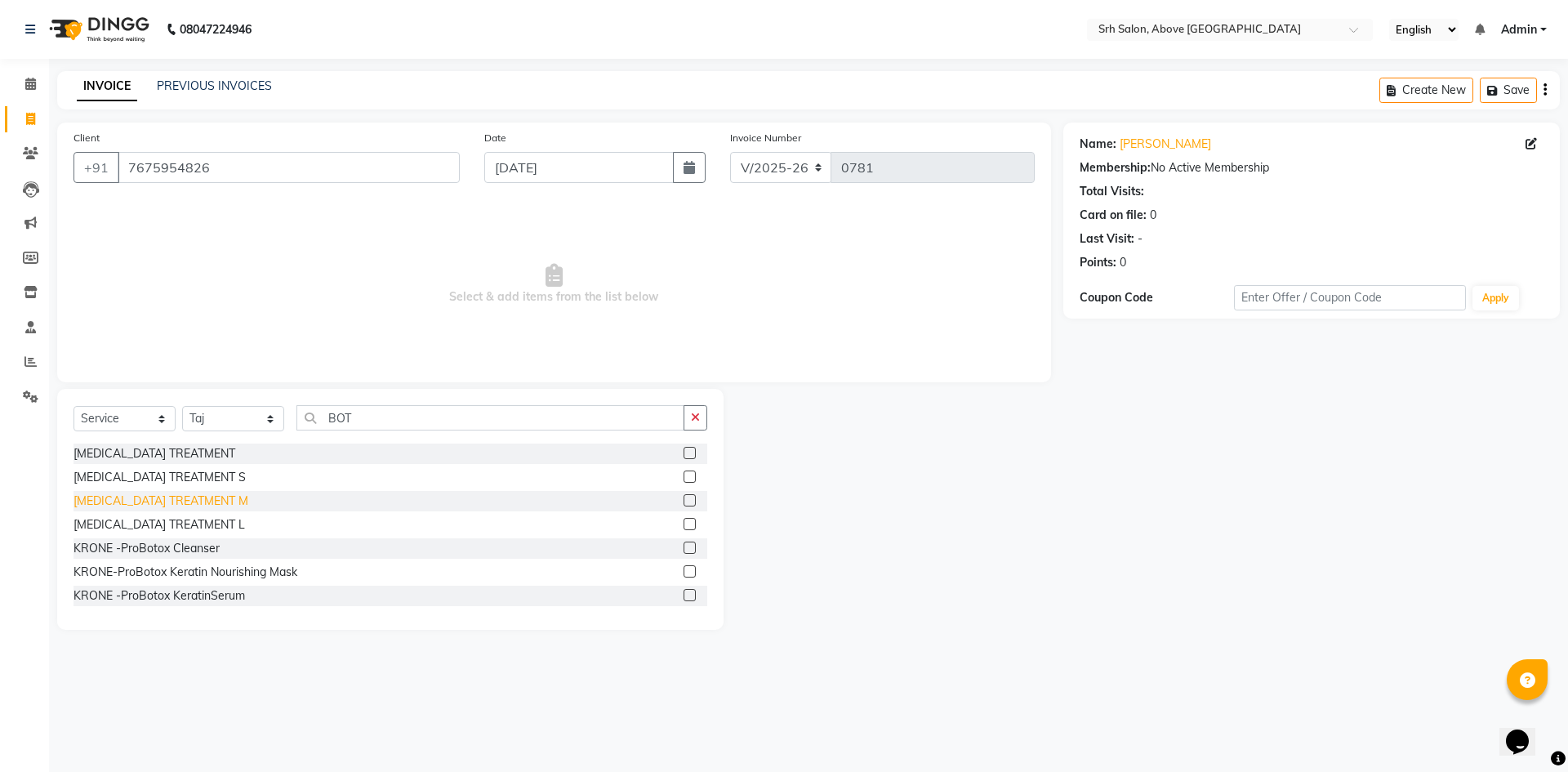
click at [185, 497] on div "BOTOX TREATMENT M" at bounding box center [161, 502] width 175 height 17
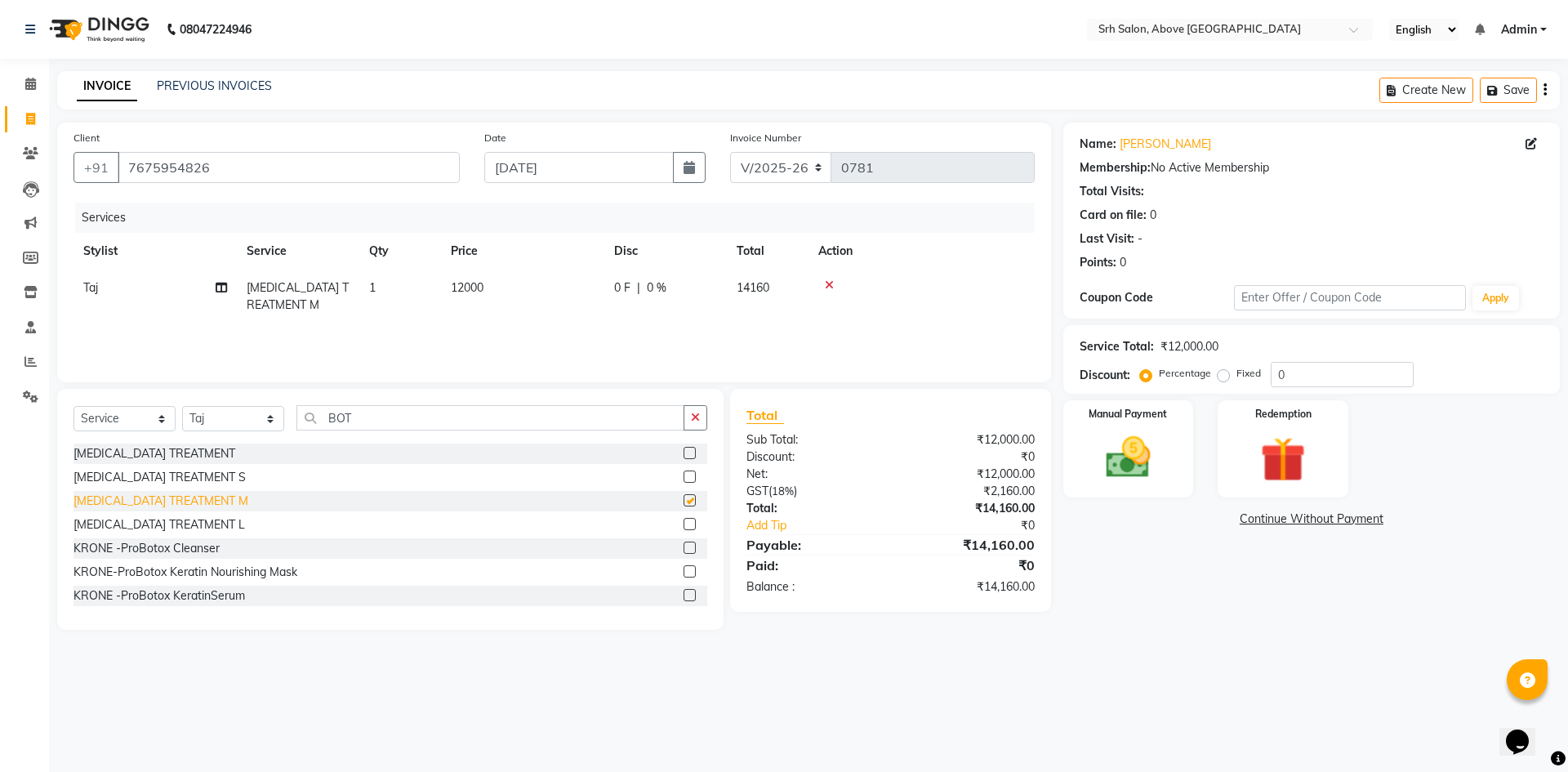
checkbox input "false"
click at [242, 415] on select "Select Stylist CHETAN Divya DURGA Faeem Imran Kamna KAVYA NAYEEM RITU Saleem SH…" at bounding box center [232, 418] width 102 height 25
drag, startPoint x: 181, startPoint y: 410, endPoint x: 226, endPoint y: 423, distance: 46.8
click at [226, 423] on div "Select Service Product Membership Package Voucher Prepaid Gift Card Select Styl…" at bounding box center [390, 425] width 634 height 38
drag, startPoint x: 181, startPoint y: 416, endPoint x: 208, endPoint y: 421, distance: 27.5
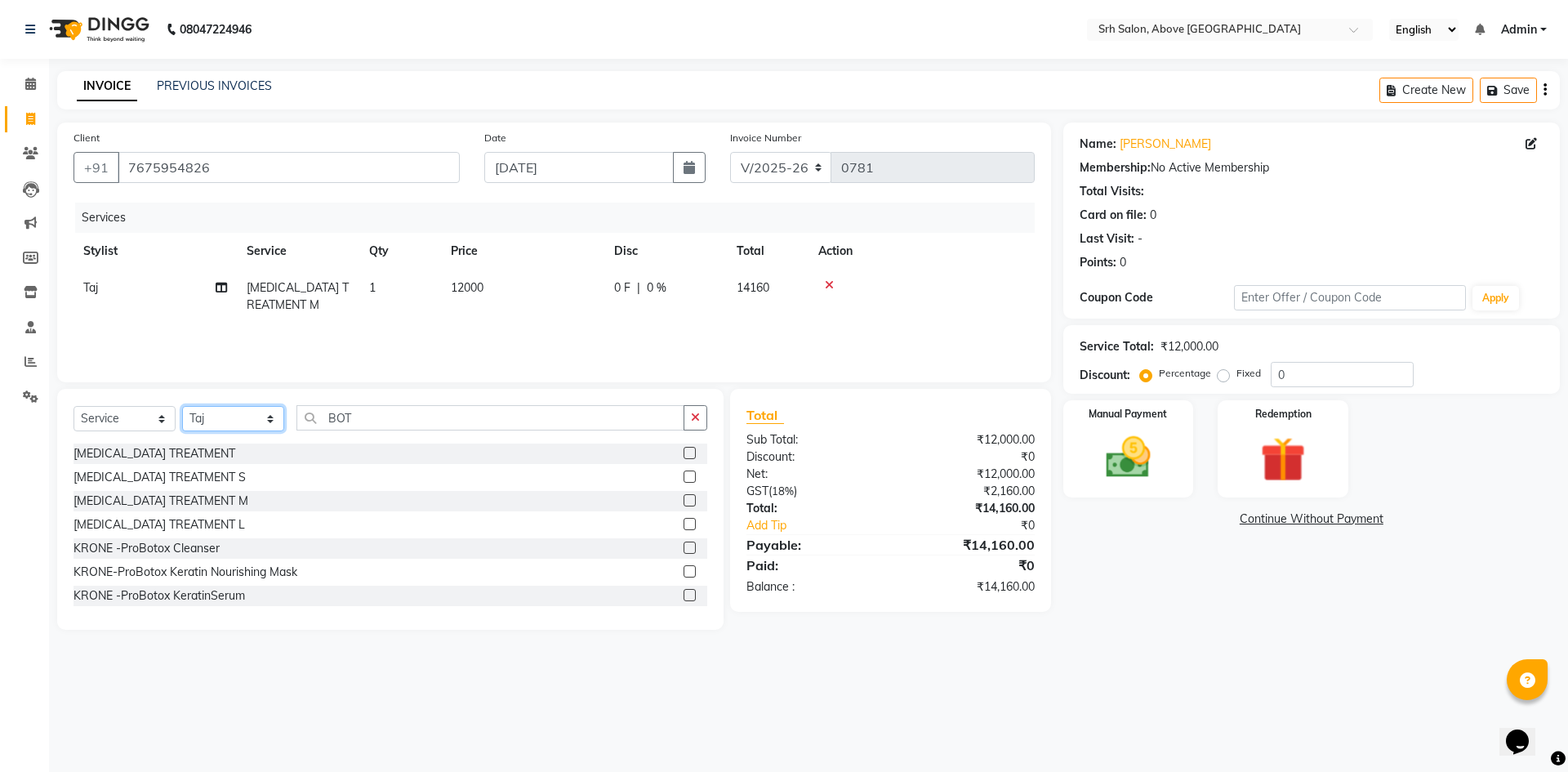
click at [208, 421] on select "Select Stylist CHETAN Divya DURGA Faeem Imran Kamna KAVYA NAYEEM RITU Saleem SH…" at bounding box center [232, 418] width 102 height 25
click at [273, 421] on select "Select Stylist CHETAN Divya DURGA Faeem Imran Kamna KAVYA NAYEEM RITU Saleem SH…" at bounding box center [232, 418] width 102 height 25
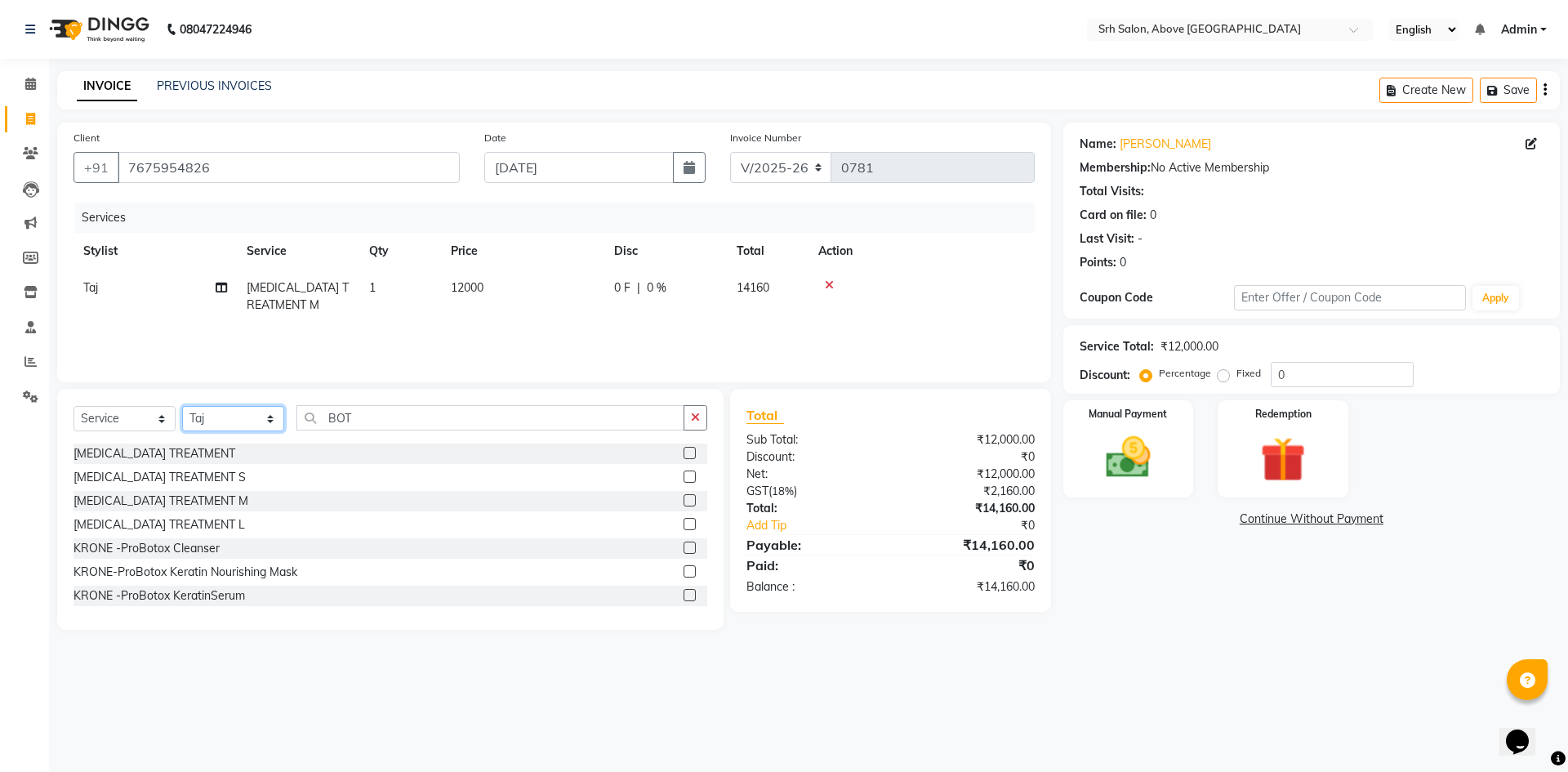
select select "38208"
click at [182, 406] on select "Select Stylist CHETAN Divya DURGA Faeem Imran Kamna KAVYA NAYEEM RITU Saleem SH…" at bounding box center [232, 418] width 102 height 25
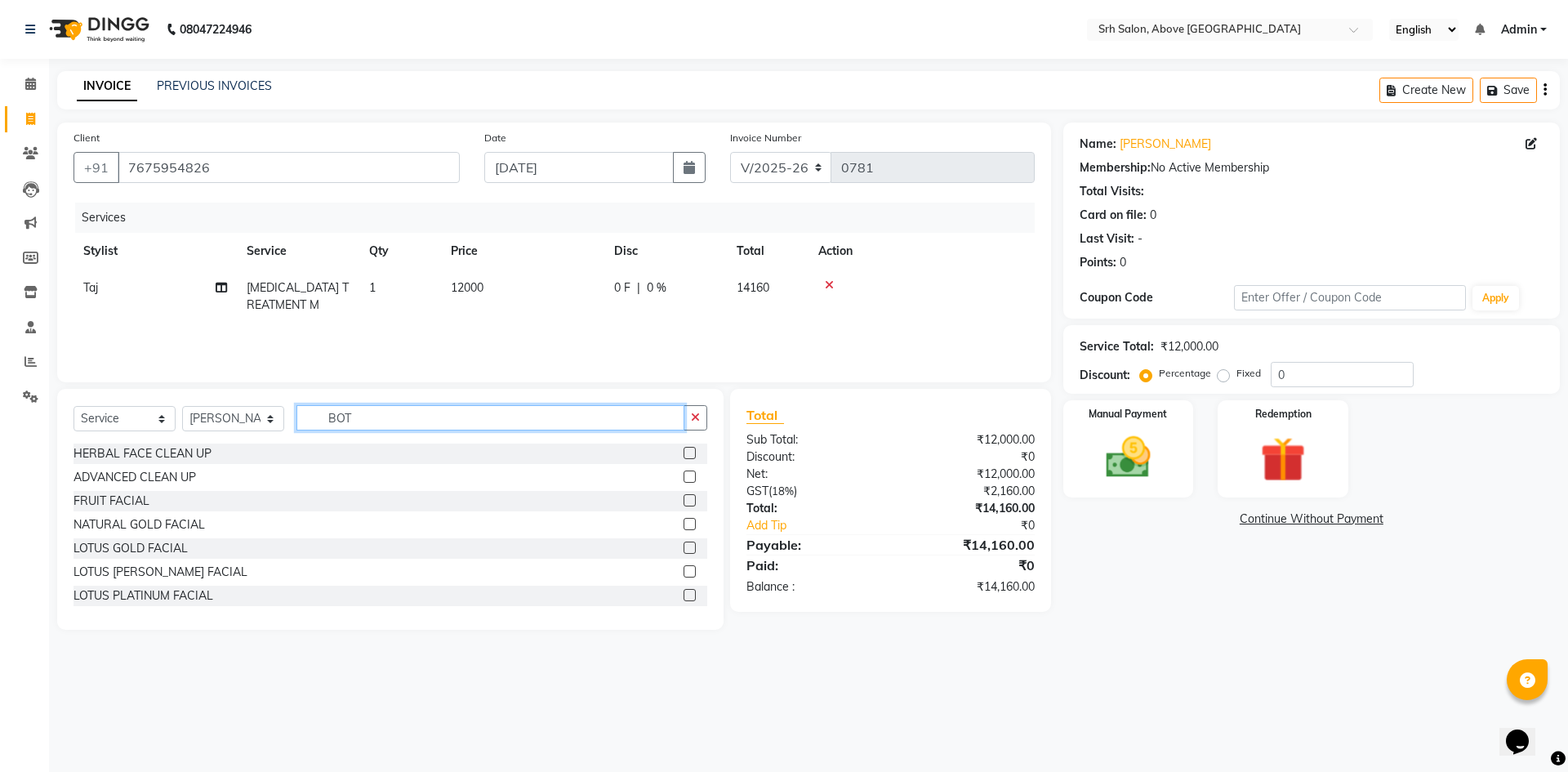
drag, startPoint x: 320, startPoint y: 420, endPoint x: 413, endPoint y: 435, distance: 94.2
click at [413, 435] on div "Select Service Product Membership Package Voucher Prepaid Gift Card Select Styl…" at bounding box center [390, 425] width 634 height 38
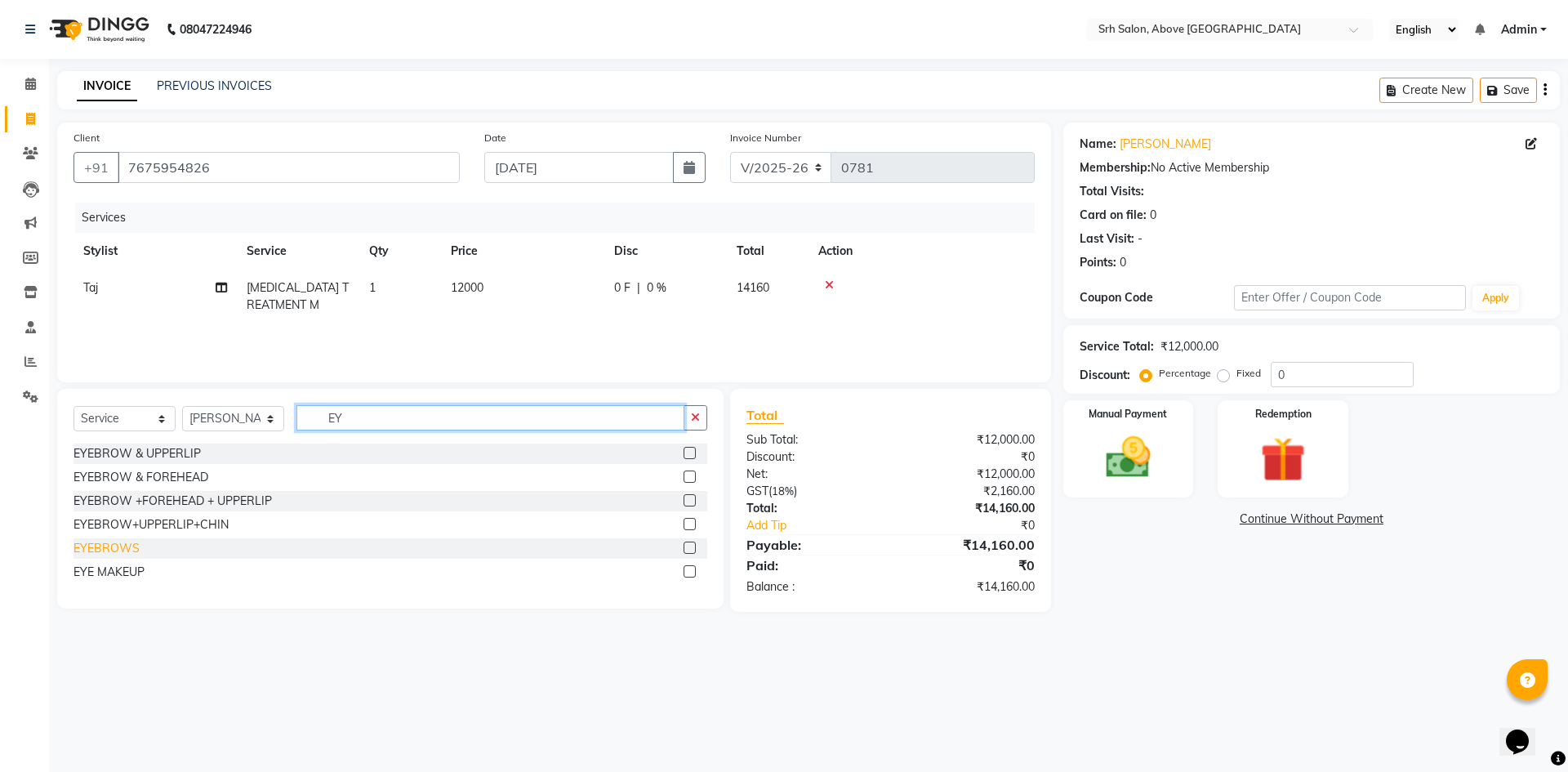
type input "EY"
click at [135, 543] on div "EYEBROWS" at bounding box center [107, 549] width 66 height 17
checkbox input "false"
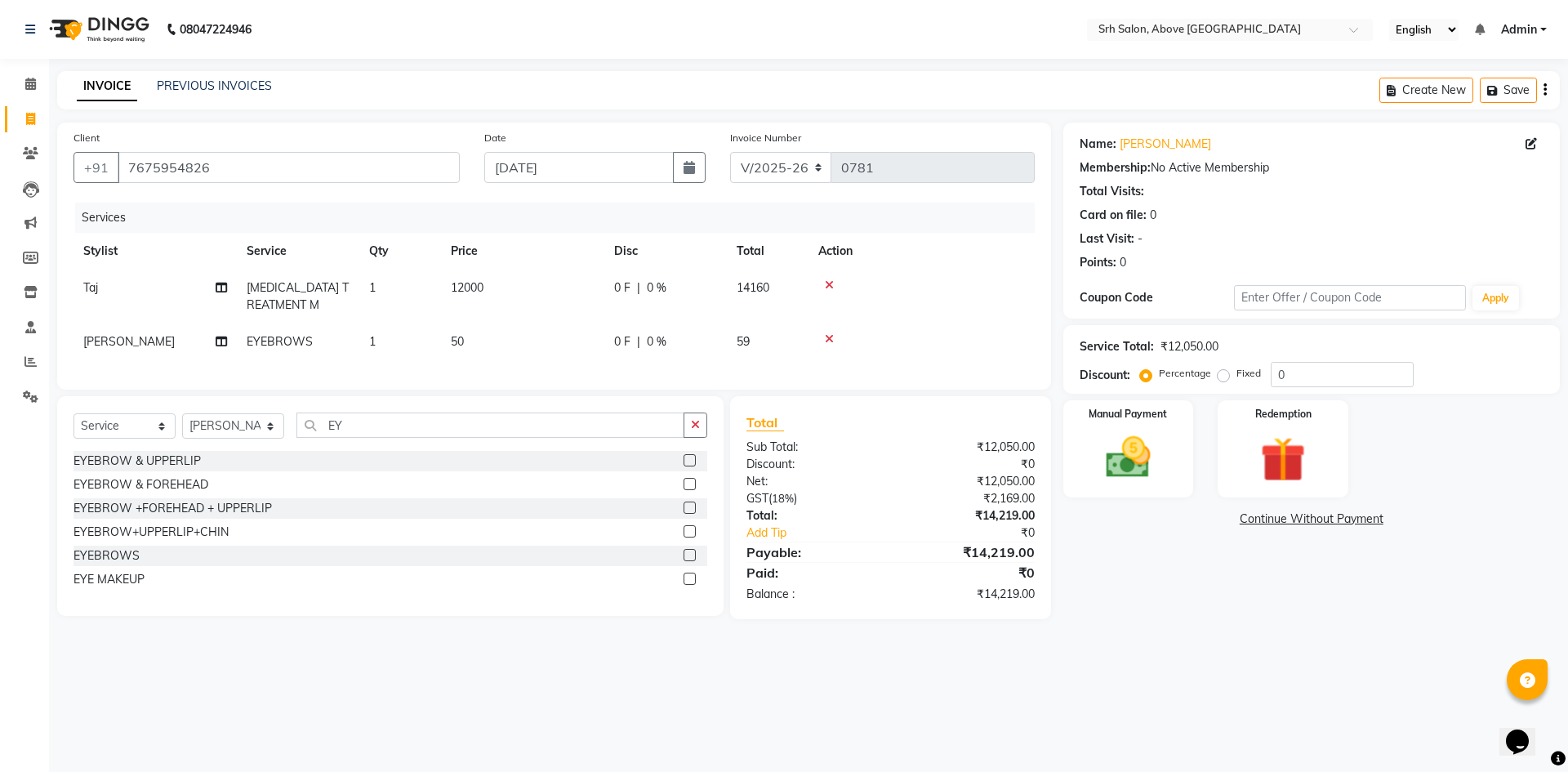
click at [1237, 377] on label "Fixed" at bounding box center [1249, 373] width 24 height 15
click at [1221, 377] on input "Fixed" at bounding box center [1226, 373] width 11 height 11
radio input "true"
click at [1266, 372] on div "Percentage Fixed" at bounding box center [1207, 374] width 128 height 21
click at [1273, 375] on input "0" at bounding box center [1343, 374] width 143 height 25
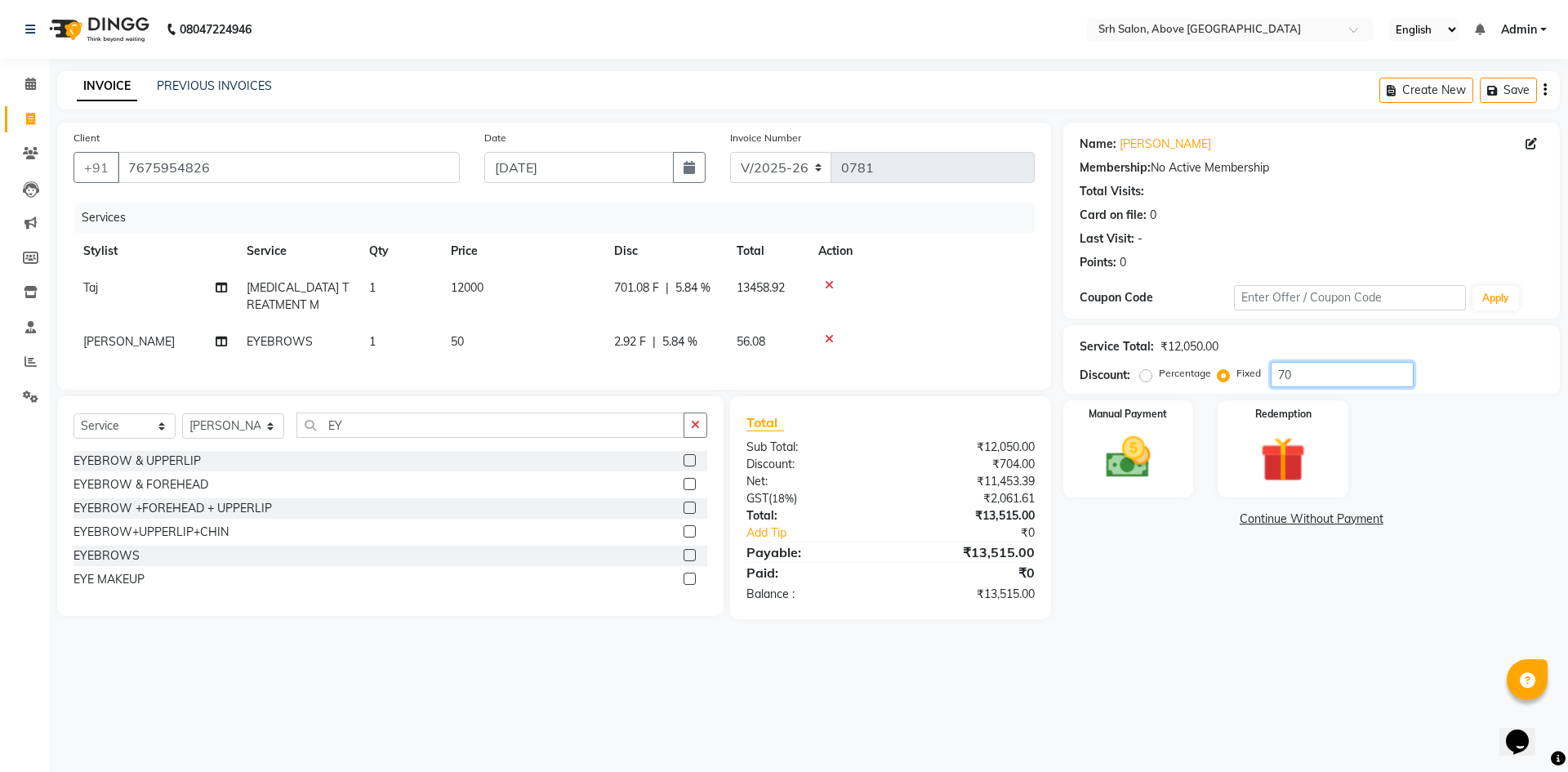
type input "7"
type input "7179"
click at [1133, 447] on img at bounding box center [1128, 458] width 76 height 54
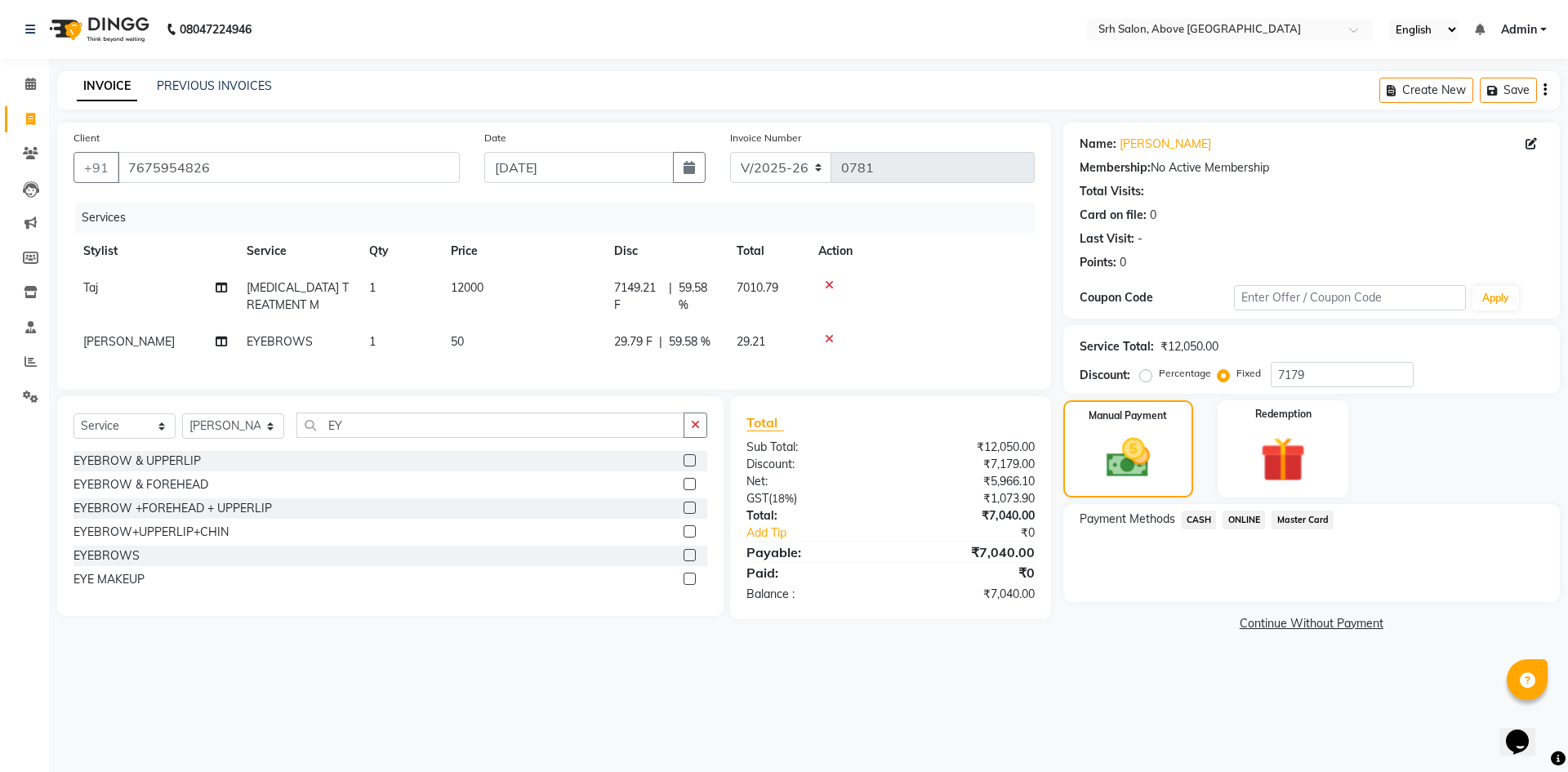
click at [1251, 514] on span "ONLINE" at bounding box center [1244, 519] width 43 height 18
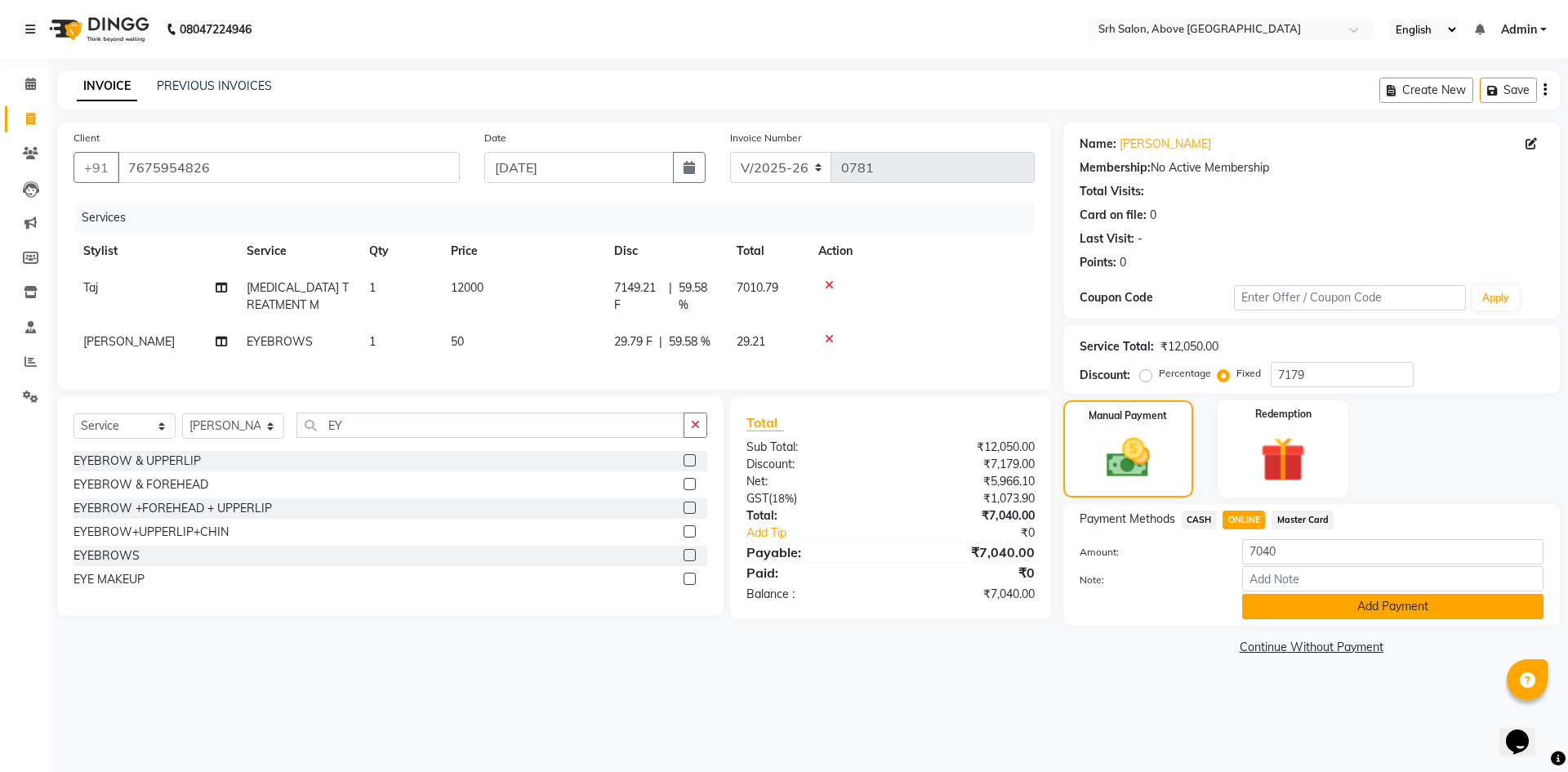
click at [1264, 607] on button "Add Payment" at bounding box center [1392, 606] width 302 height 25
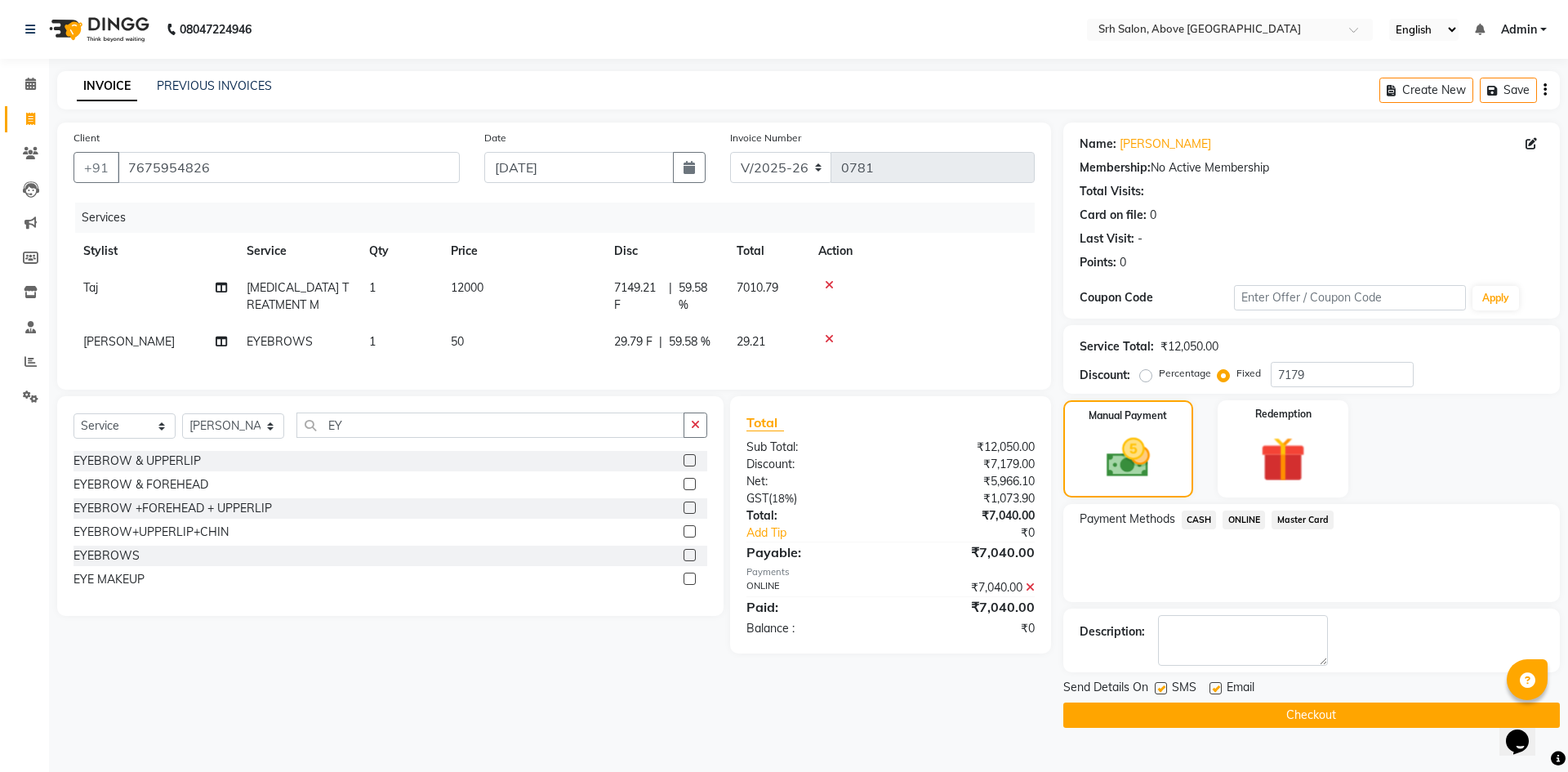
click at [1217, 692] on label at bounding box center [1216, 688] width 12 height 12
click at [1217, 692] on input "checkbox" at bounding box center [1215, 689] width 10 height 10
checkbox input "false"
click at [1160, 692] on label at bounding box center [1161, 688] width 12 height 12
click at [1160, 692] on input "checkbox" at bounding box center [1160, 689] width 10 height 10
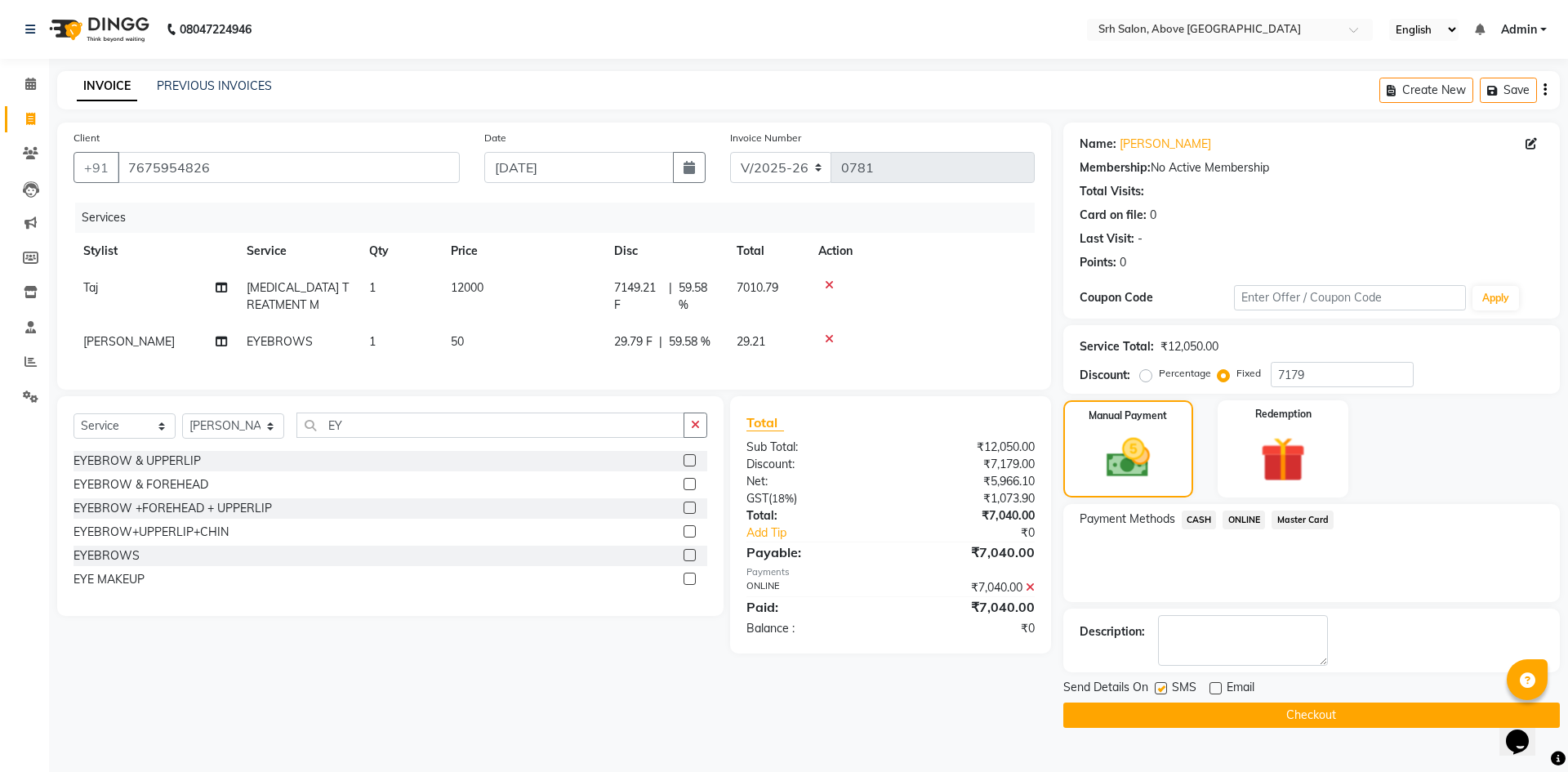
checkbox input "false"
click at [1166, 722] on button "Checkout" at bounding box center [1312, 715] width 496 height 25
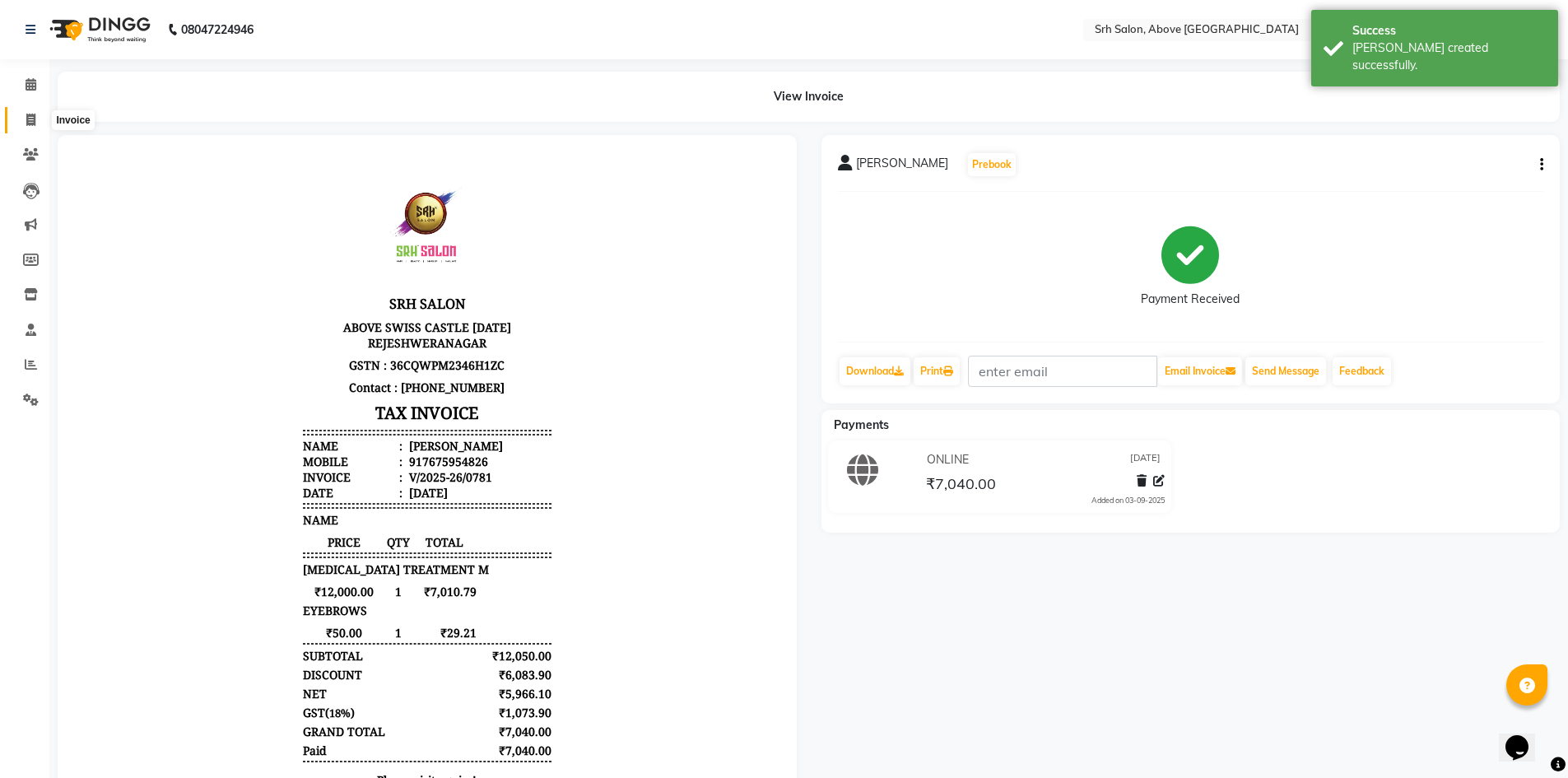
click at [34, 119] on icon at bounding box center [31, 120] width 9 height 12
select select "service"
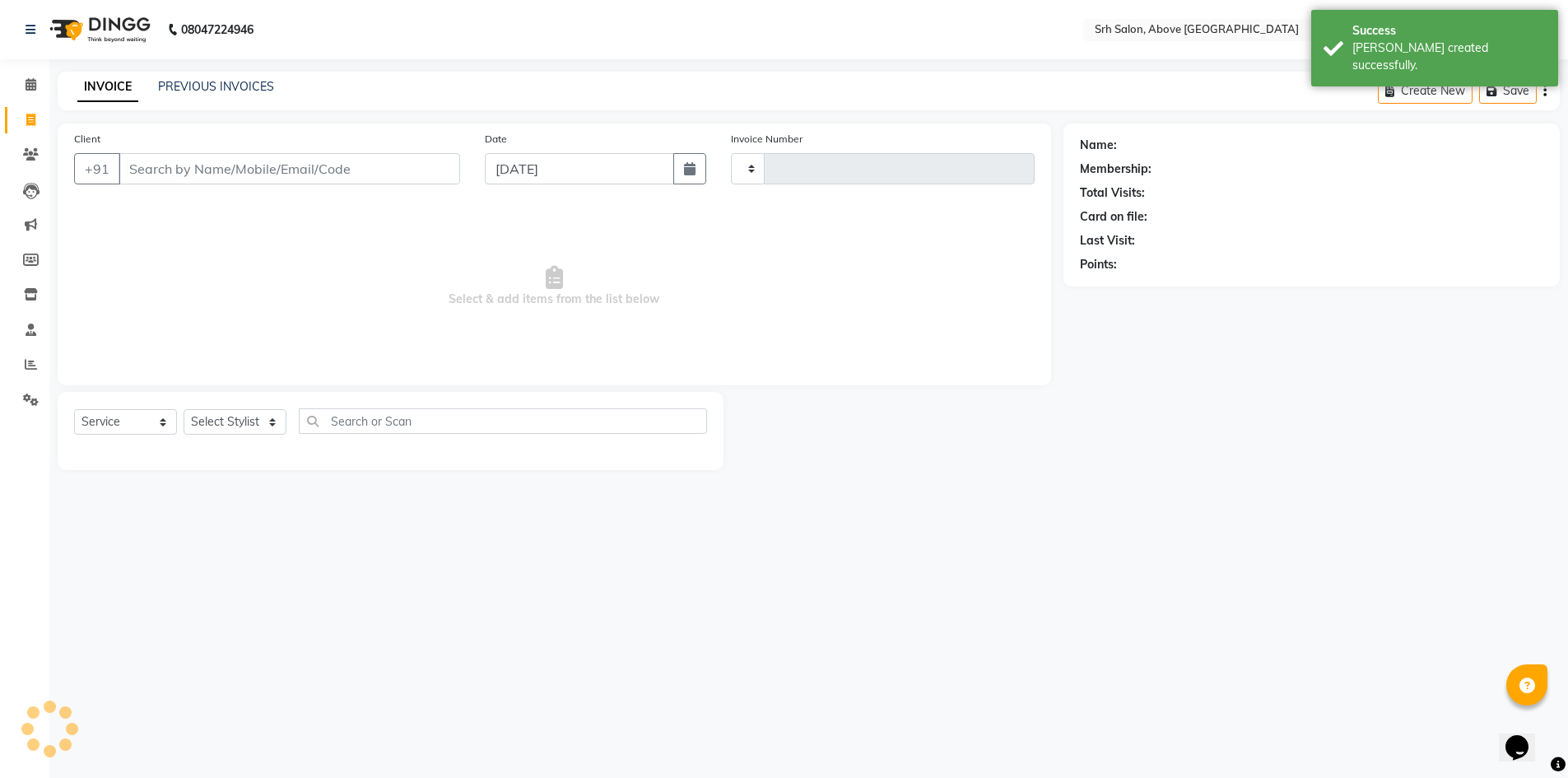
type input "0782"
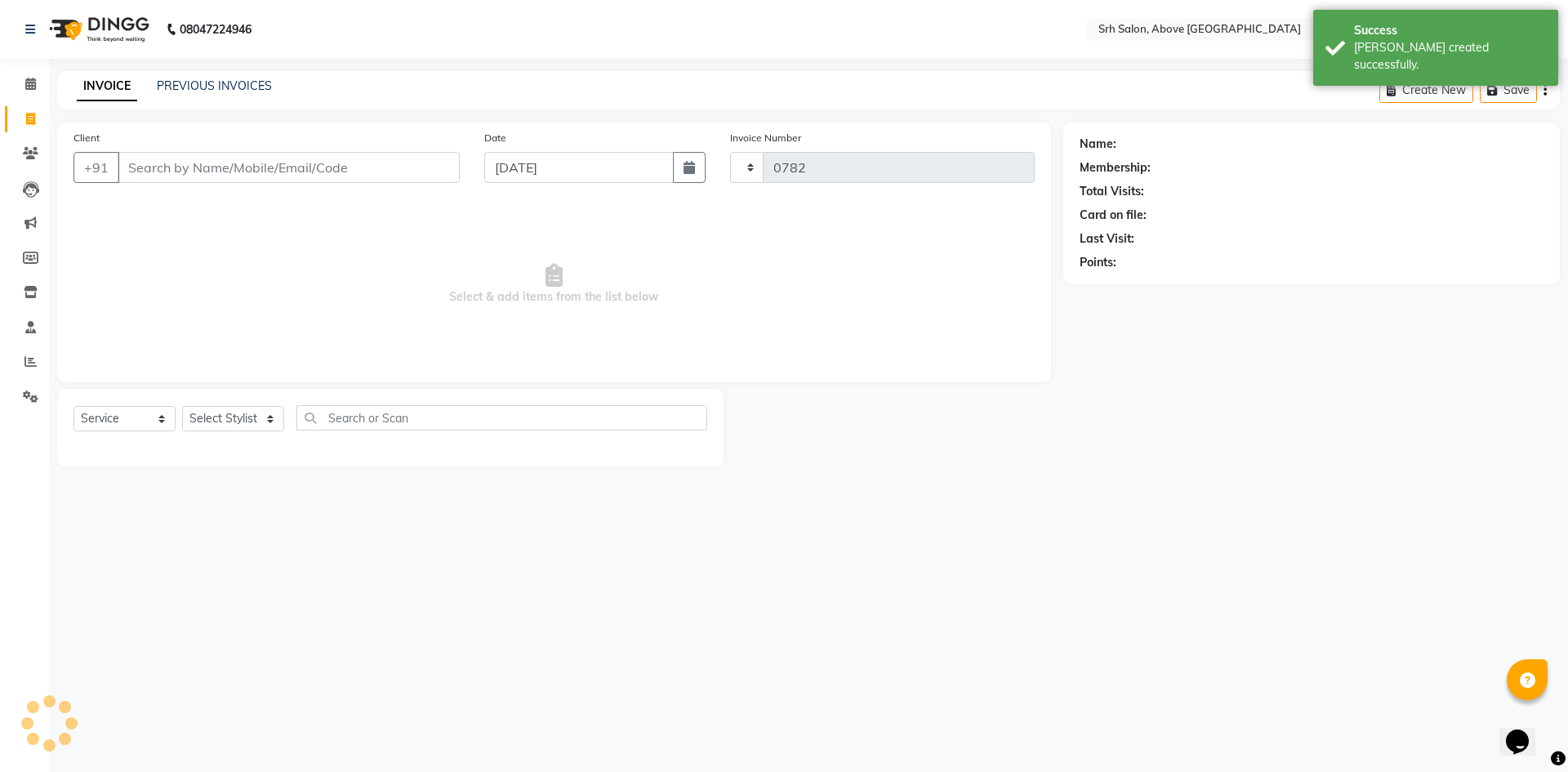
select select "3702"
select select "membership"
click at [164, 80] on link "PREVIOUS INVOICES" at bounding box center [214, 86] width 115 height 15
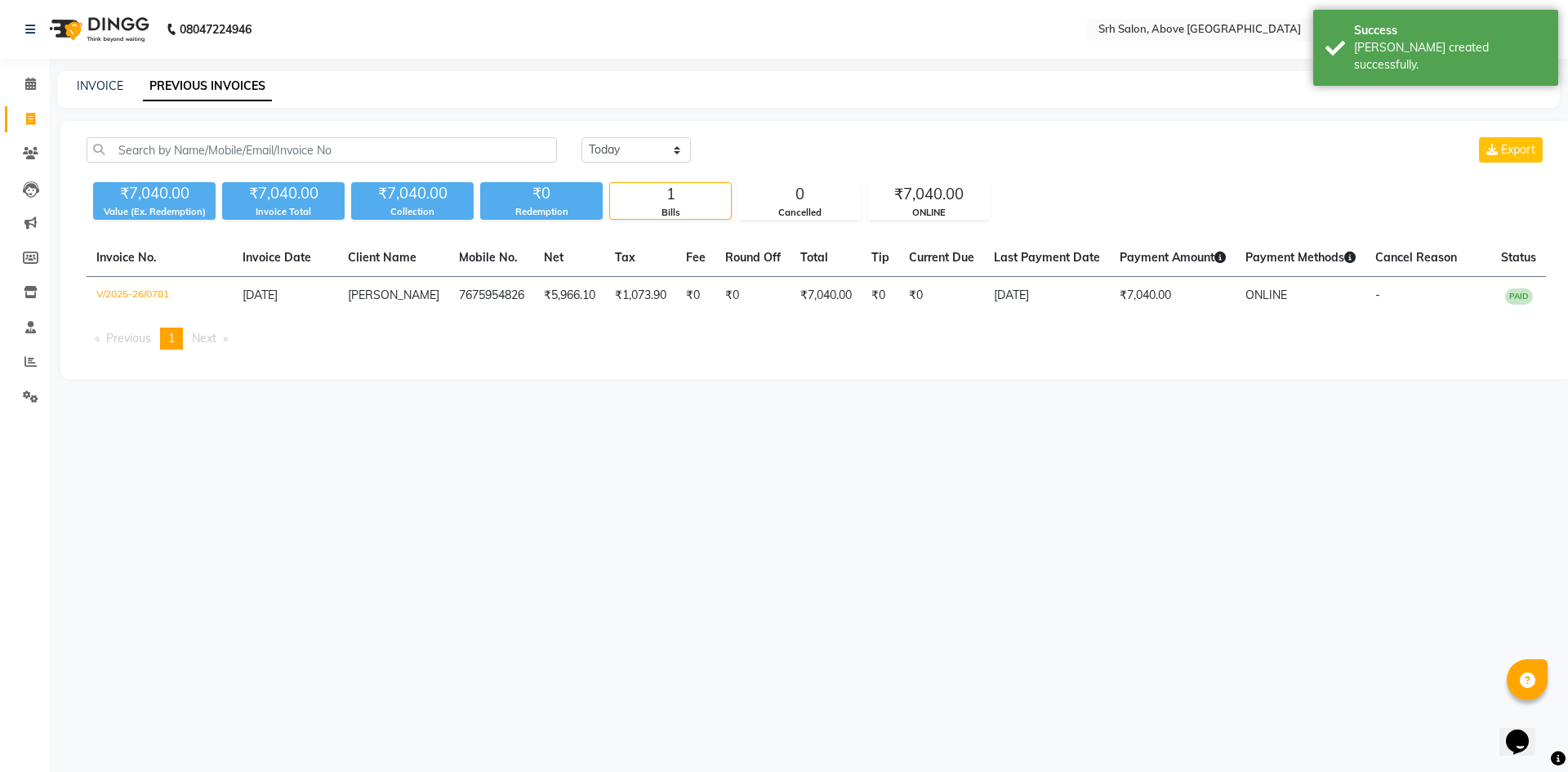
click at [94, 77] on div "INVOICE PREVIOUS INVOICES" at bounding box center [808, 89] width 1503 height 37
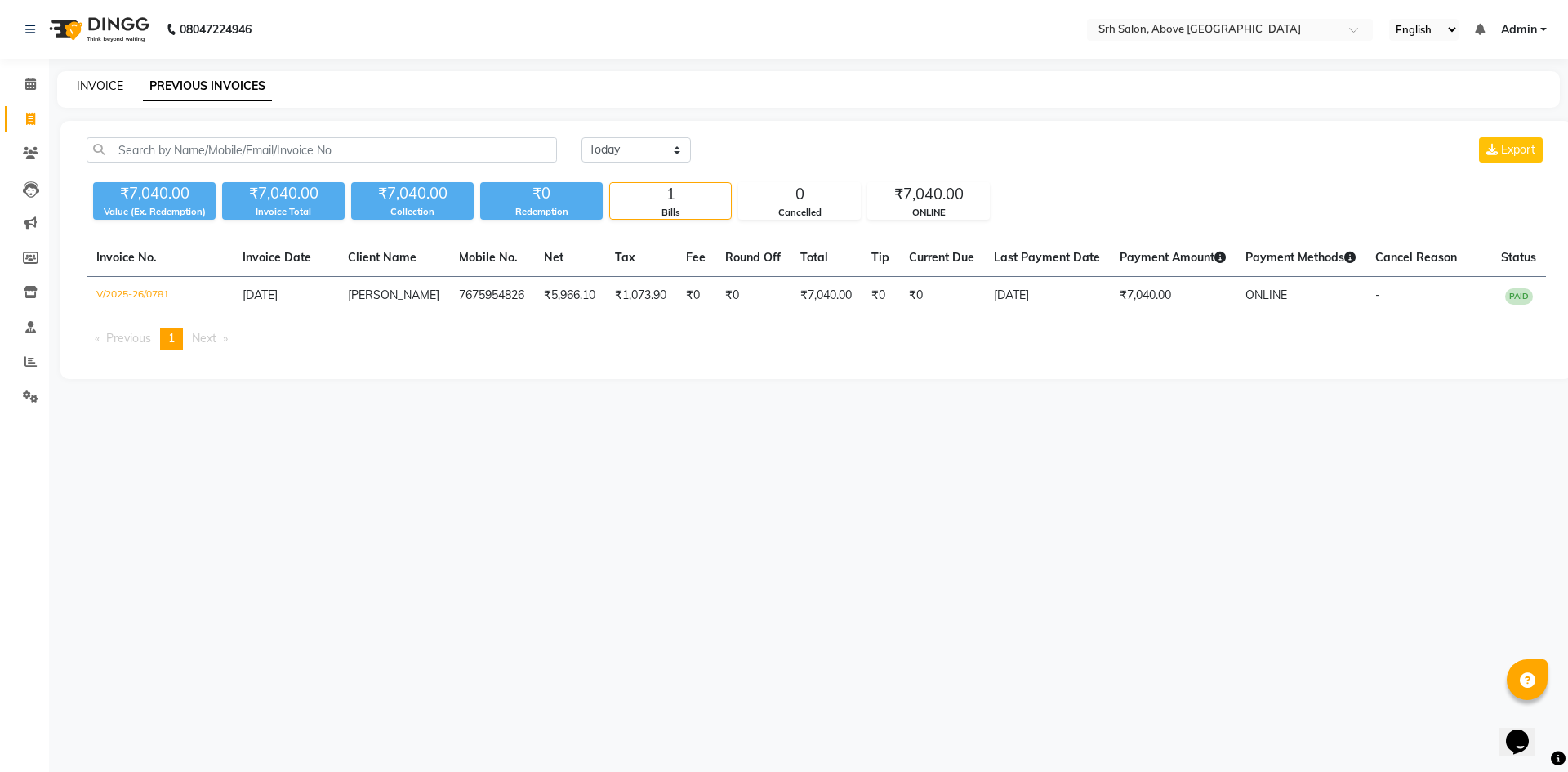
click at [100, 80] on link "INVOICE" at bounding box center [100, 86] width 46 height 15
select select "3702"
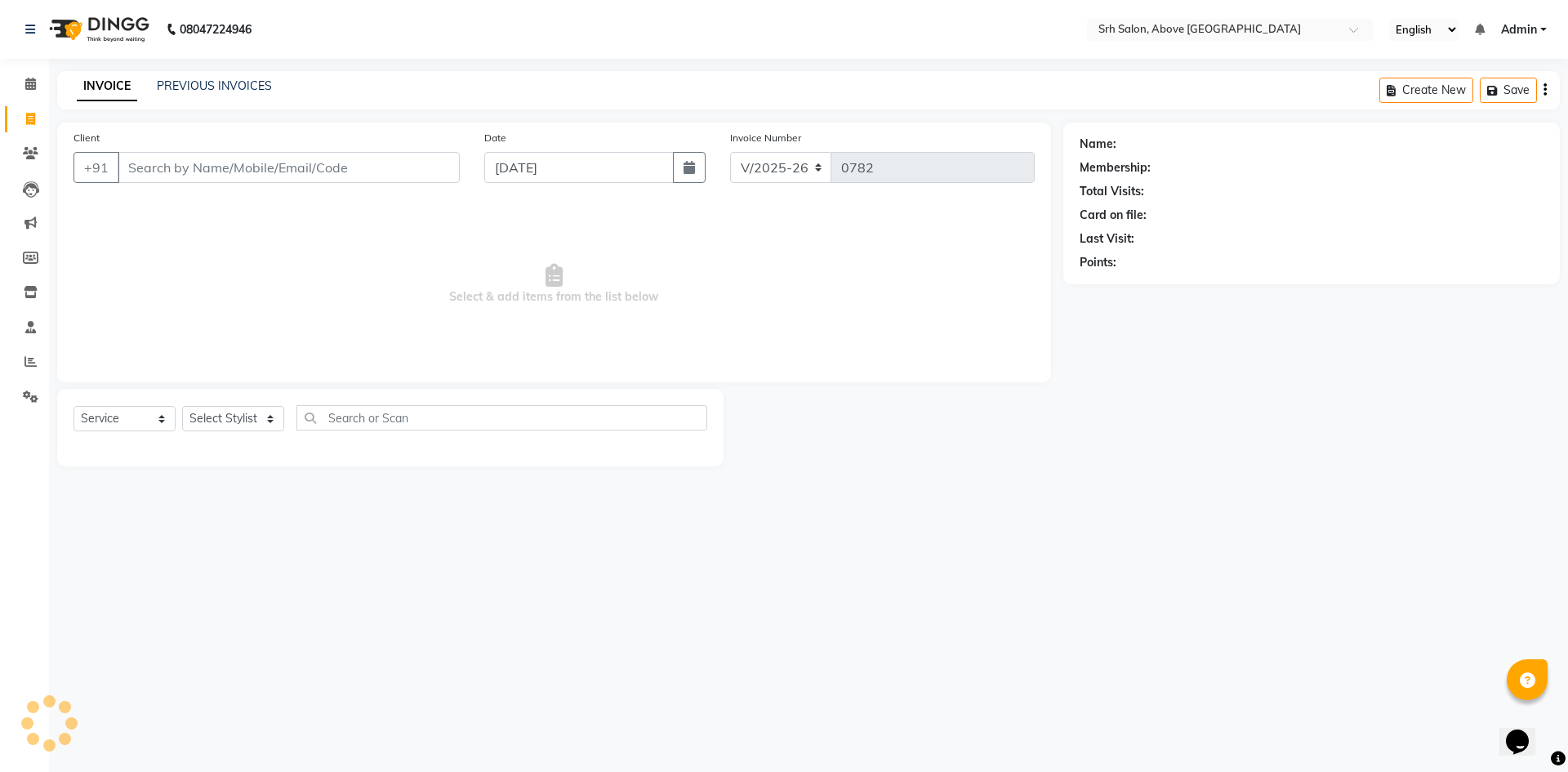
select select "membership"
